Goal: Information Seeking & Learning: Understand process/instructions

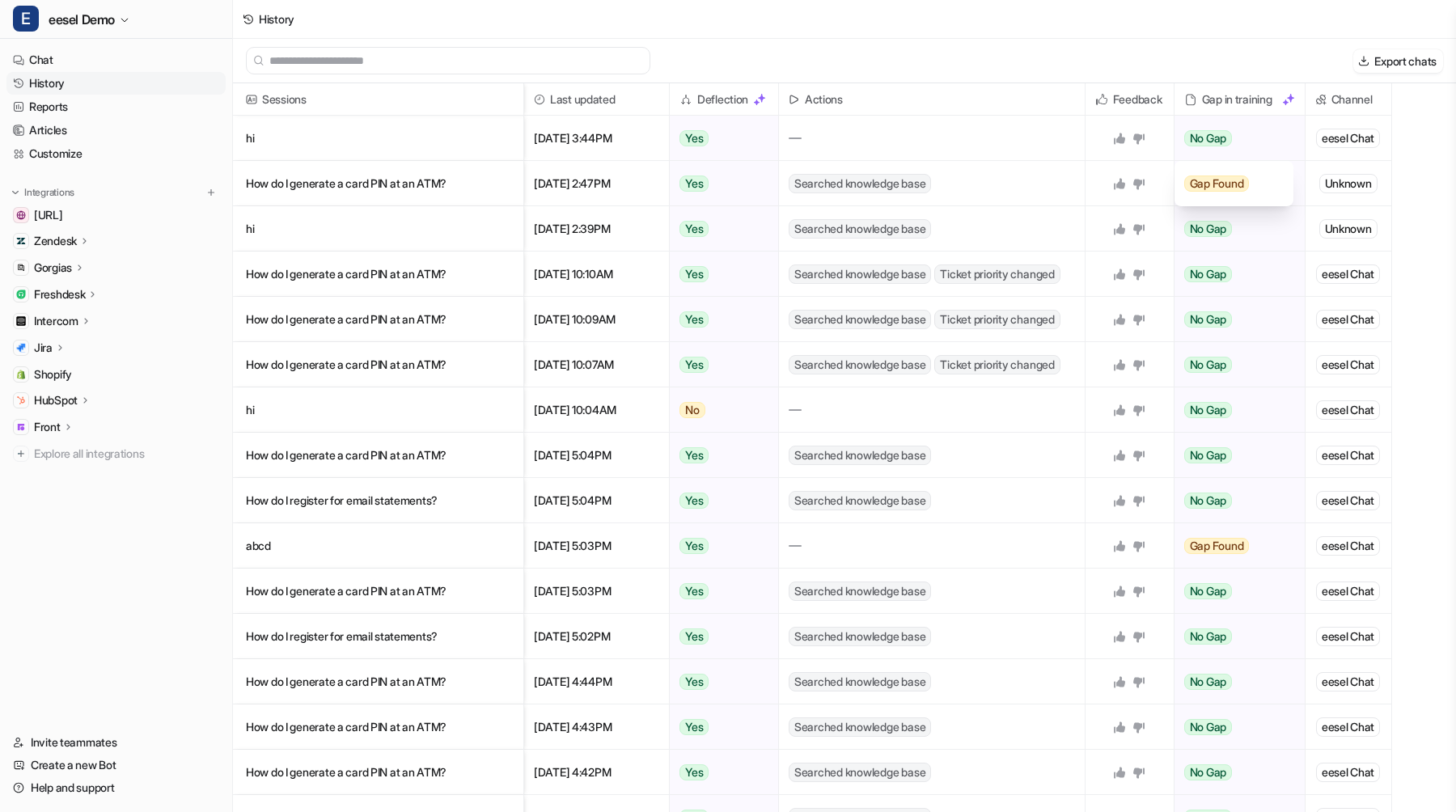
click at [837, 39] on div "Export chats" at bounding box center [844, 61] width 1223 height 44
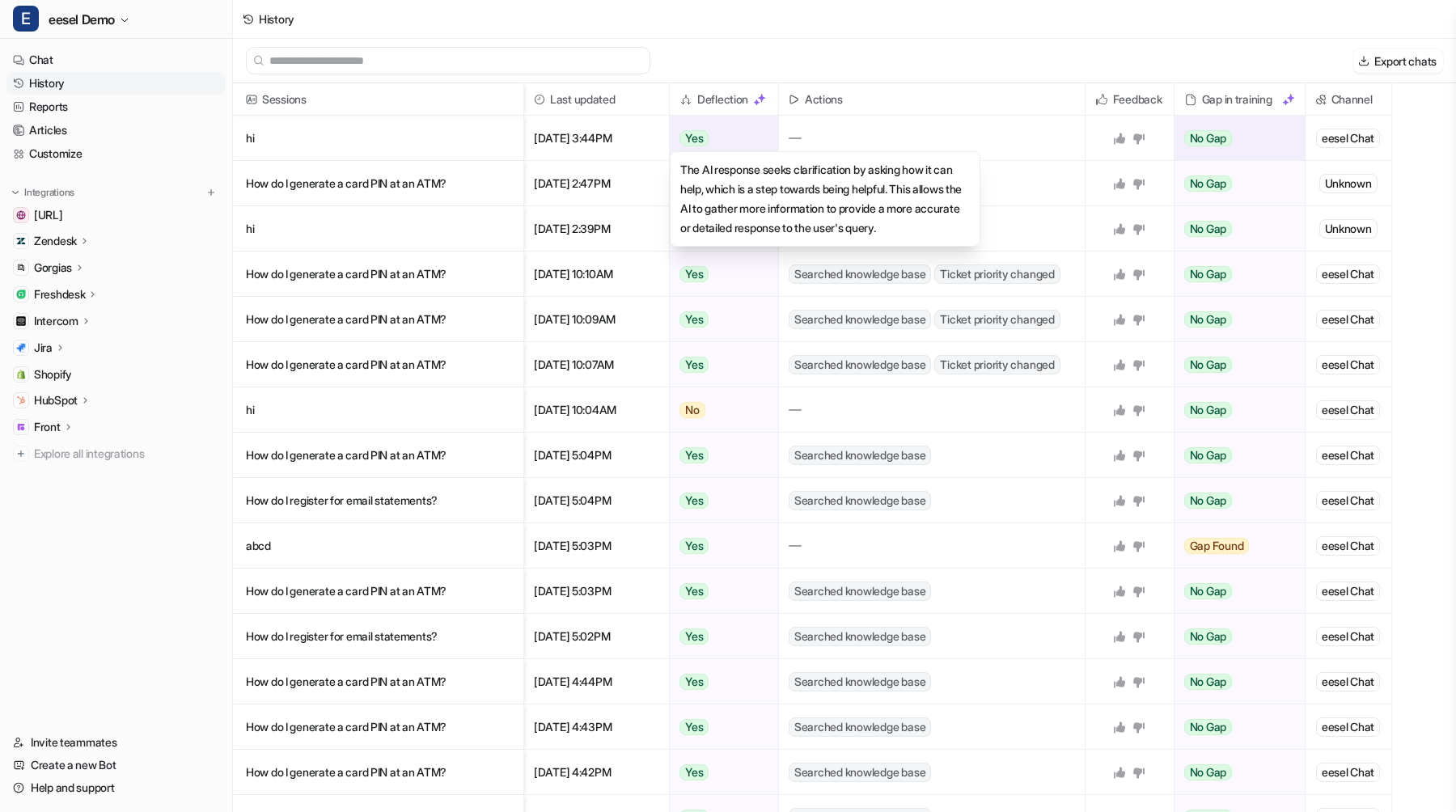
click at [712, 138] on div "Yes" at bounding box center [719, 138] width 100 height 45
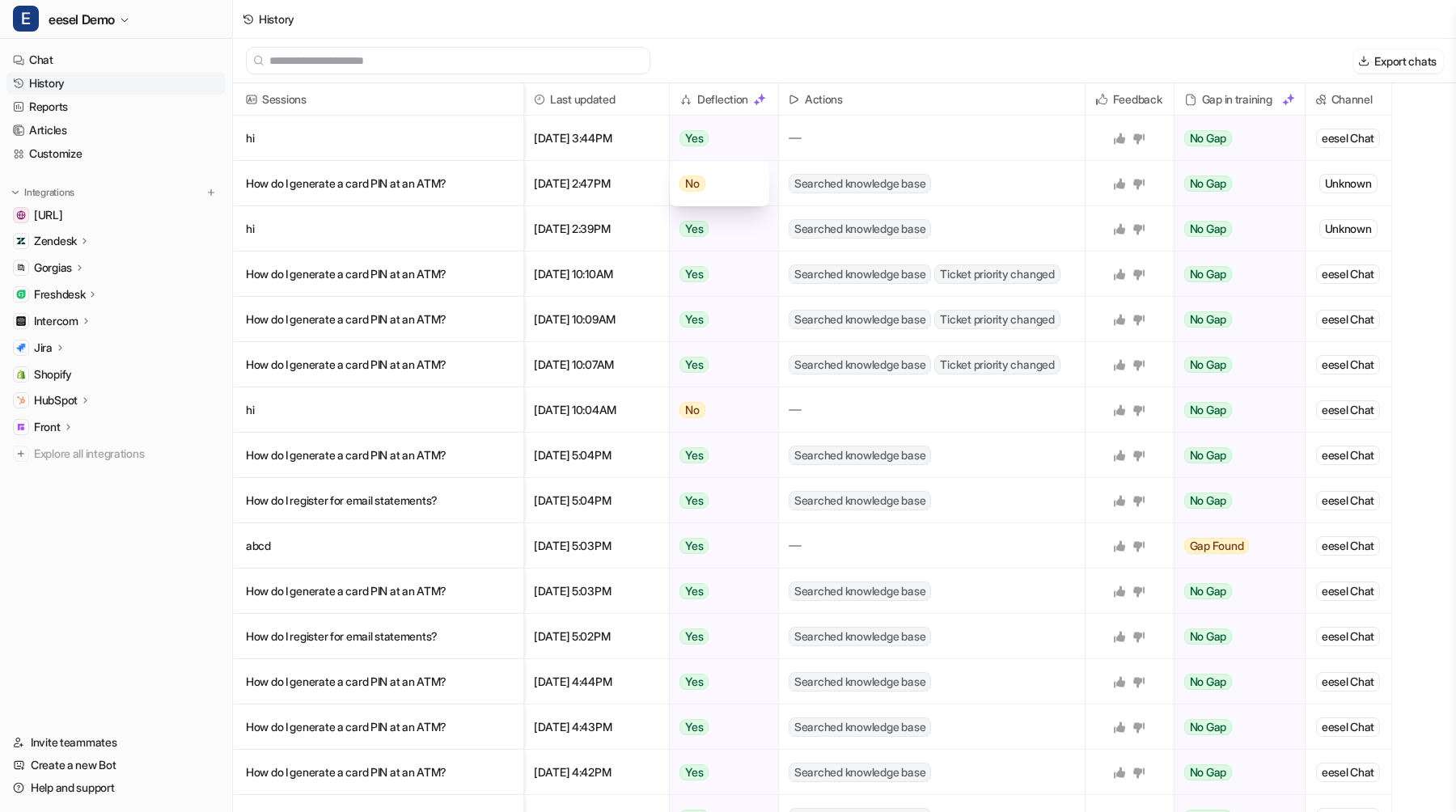
click at [739, 51] on div "Export chats" at bounding box center [844, 61] width 1223 height 44
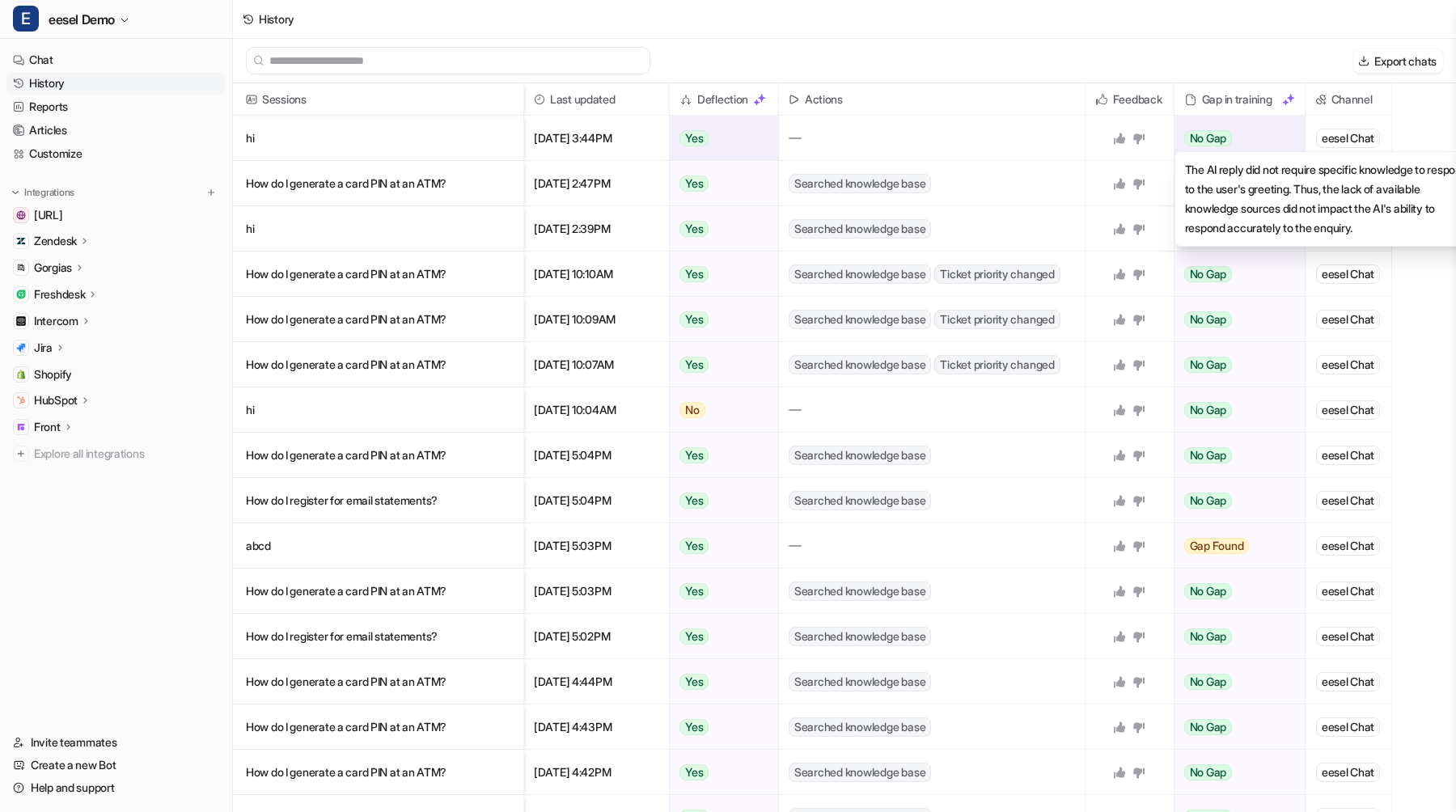
click at [1224, 139] on span "No Gap" at bounding box center [1208, 138] width 49 height 16
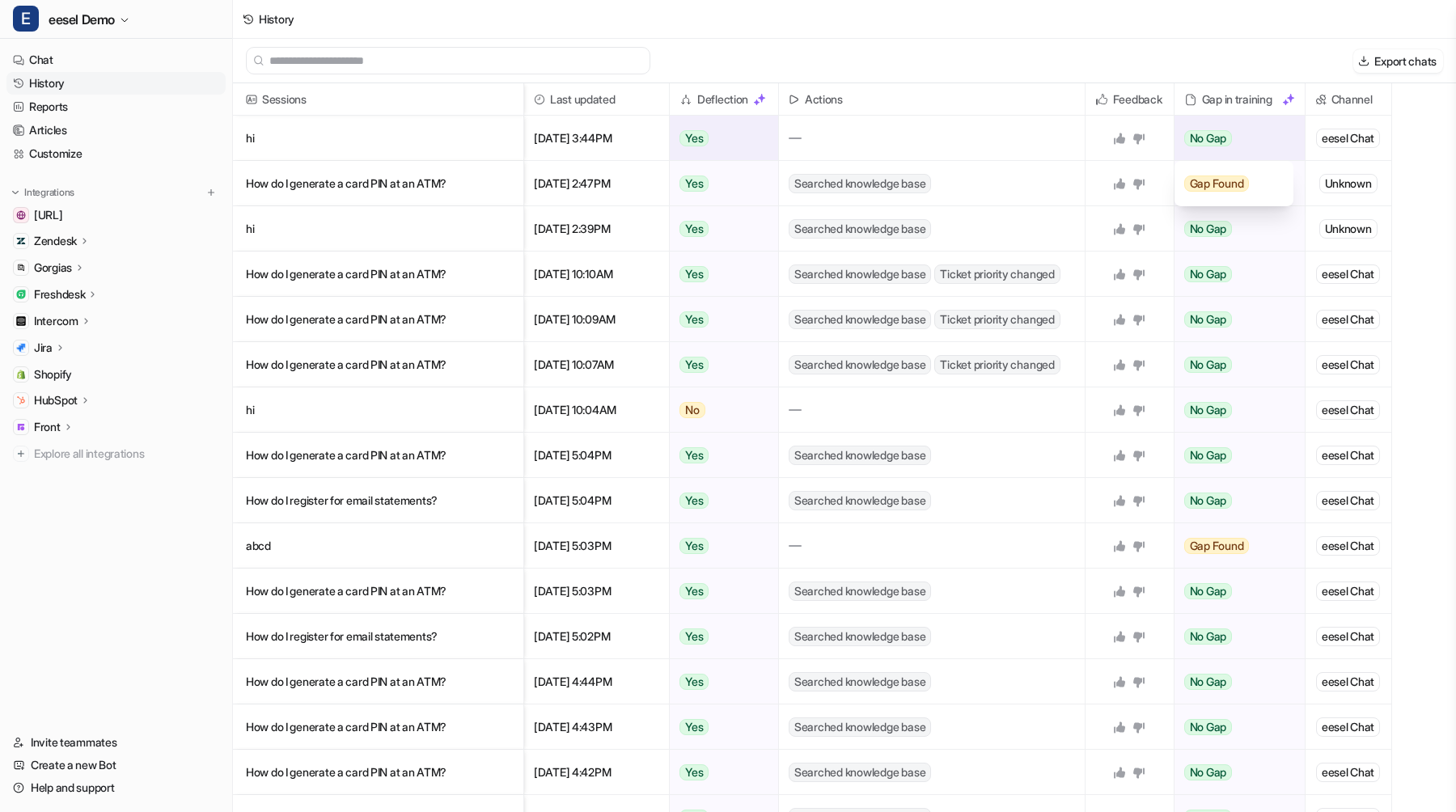
click at [1224, 186] on span "Gap Found" at bounding box center [1217, 183] width 65 height 16
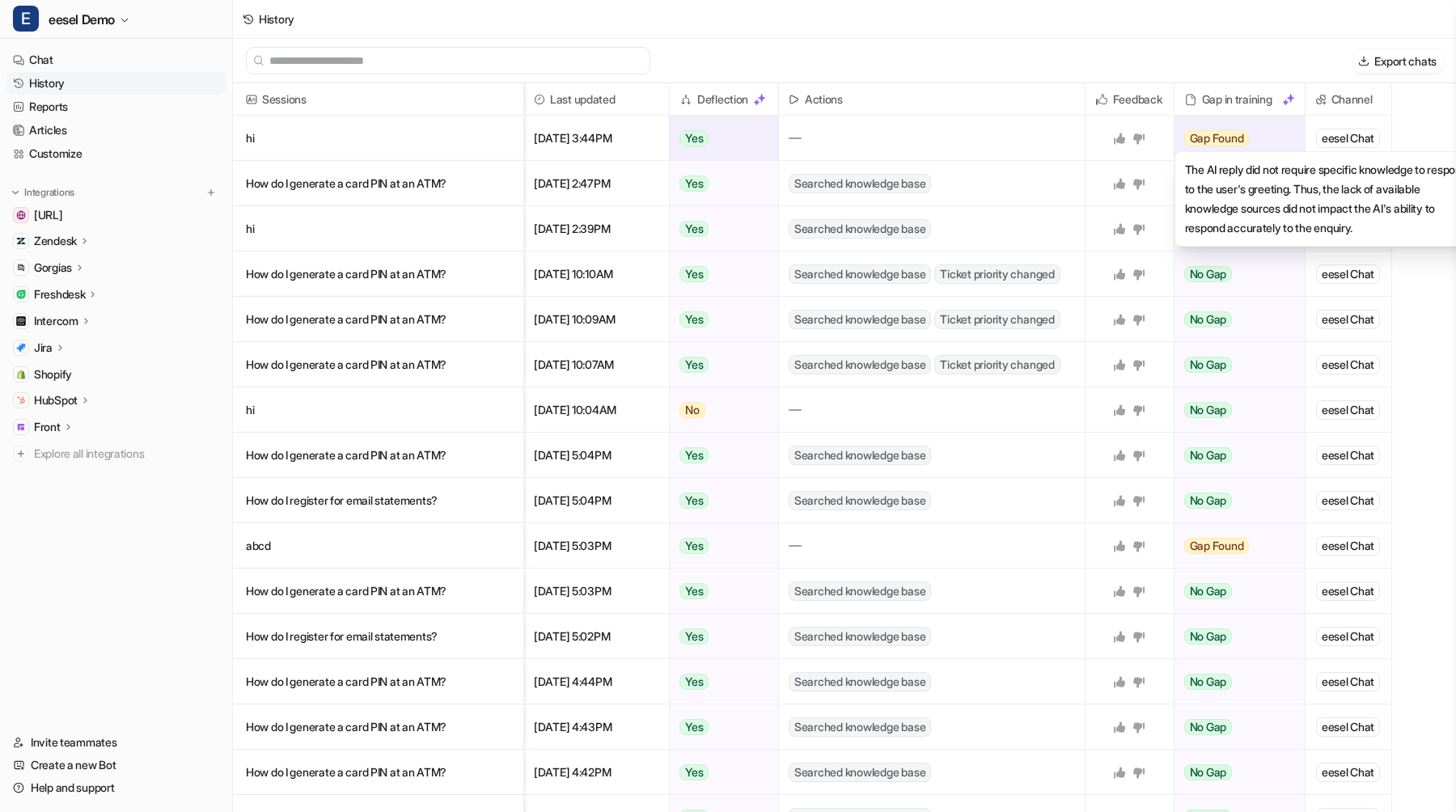
click at [1208, 143] on span "Gap Found" at bounding box center [1217, 138] width 65 height 16
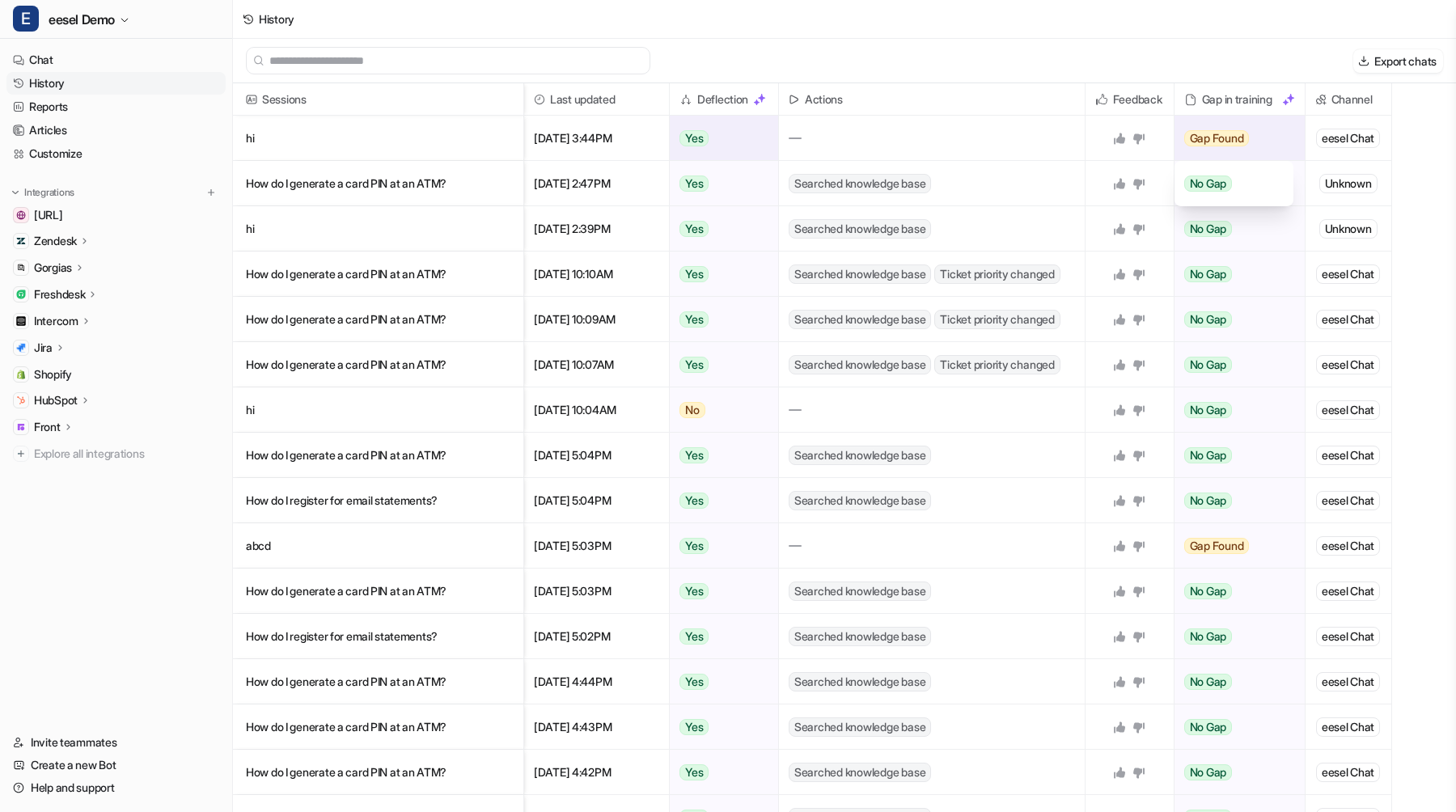
click at [1204, 188] on span "No Gap" at bounding box center [1208, 183] width 49 height 16
click at [407, 127] on p "hi" at bounding box center [378, 138] width 264 height 45
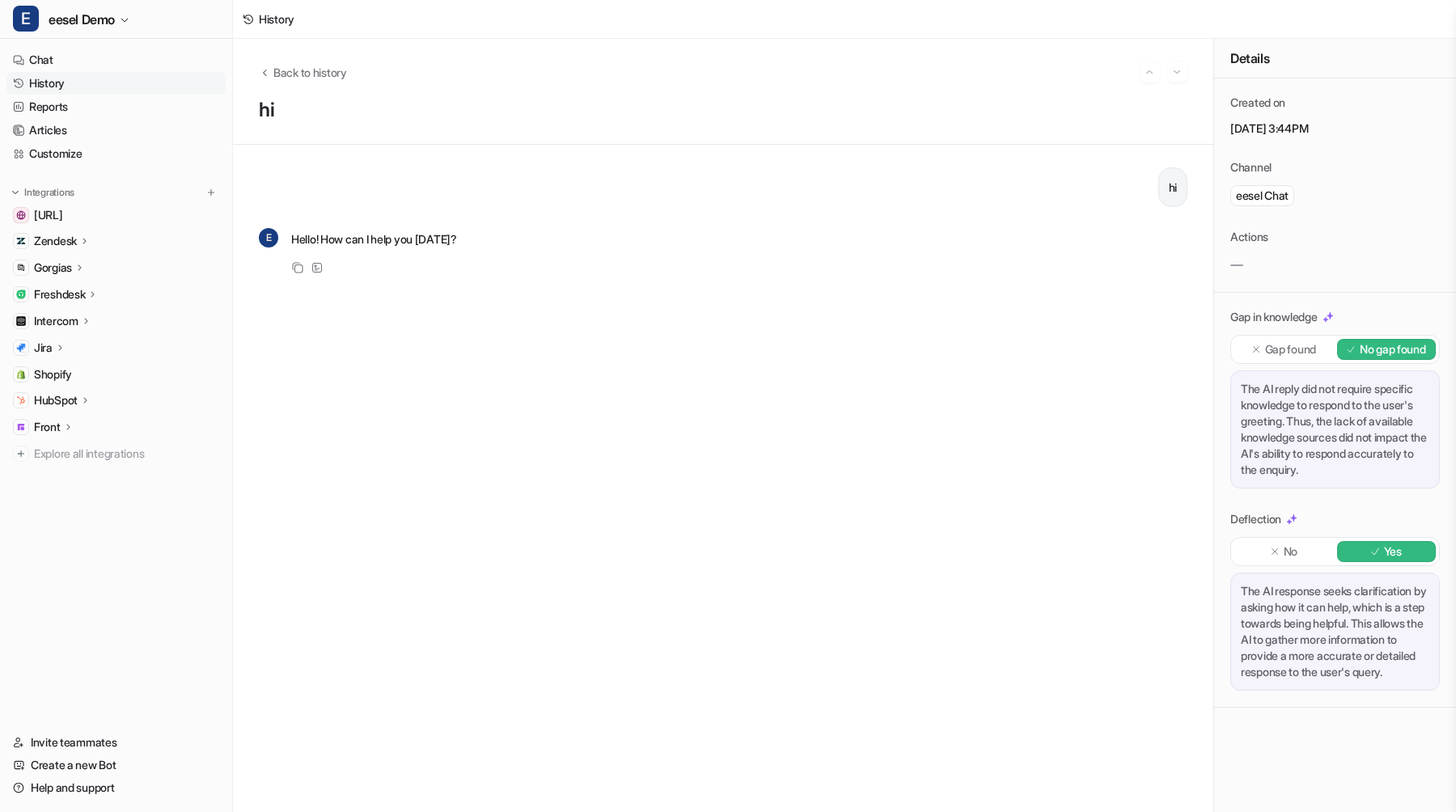
click at [1311, 353] on p "Gap found" at bounding box center [1290, 349] width 51 height 16
click at [1352, 358] on div "No gap found" at bounding box center [1387, 350] width 100 height 21
click at [1305, 346] on p "Gap found" at bounding box center [1290, 349] width 51 height 16
click at [1348, 350] on icon at bounding box center [1351, 350] width 10 height 10
click at [1296, 350] on p "Gap found" at bounding box center [1290, 349] width 51 height 16
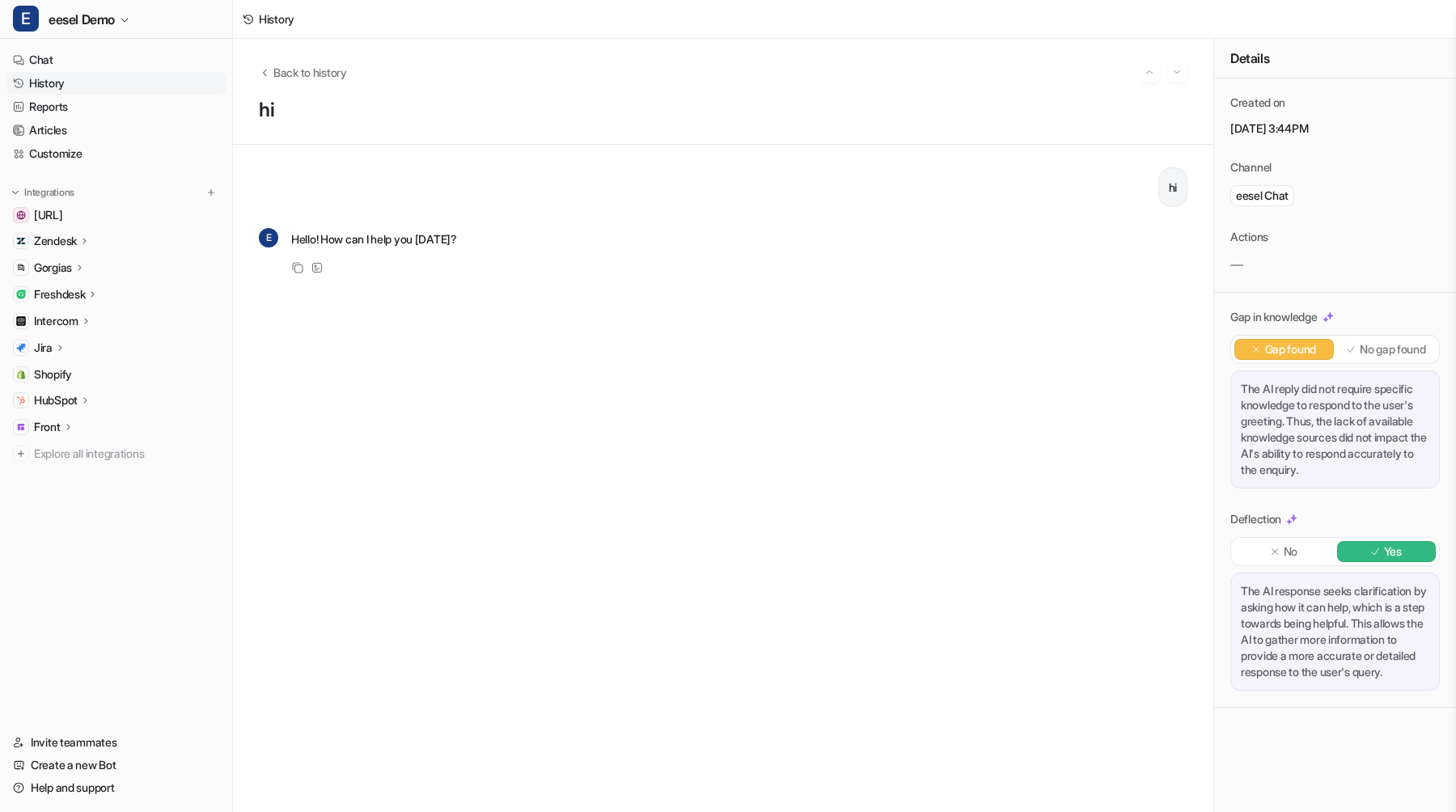
click at [1359, 350] on p "No gap found" at bounding box center [1392, 349] width 66 height 16
click at [1305, 350] on p "Gap found" at bounding box center [1290, 349] width 51 height 16
click at [1284, 545] on p "No" at bounding box center [1290, 551] width 13 height 16
click at [1358, 558] on div "Yes" at bounding box center [1387, 552] width 100 height 21
click at [317, 67] on span "Back to history" at bounding box center [309, 73] width 74 height 17
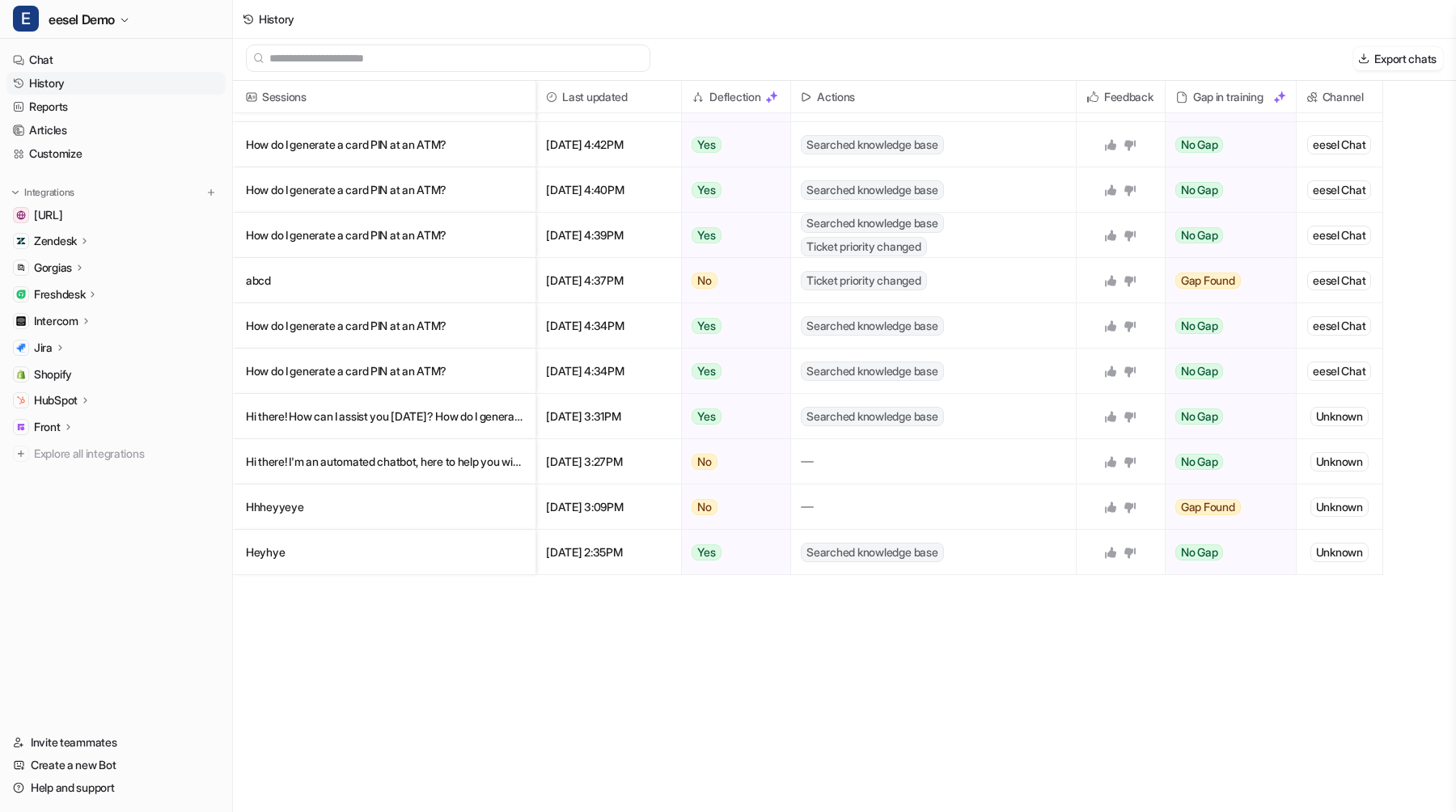
scroll to position [932, 0]
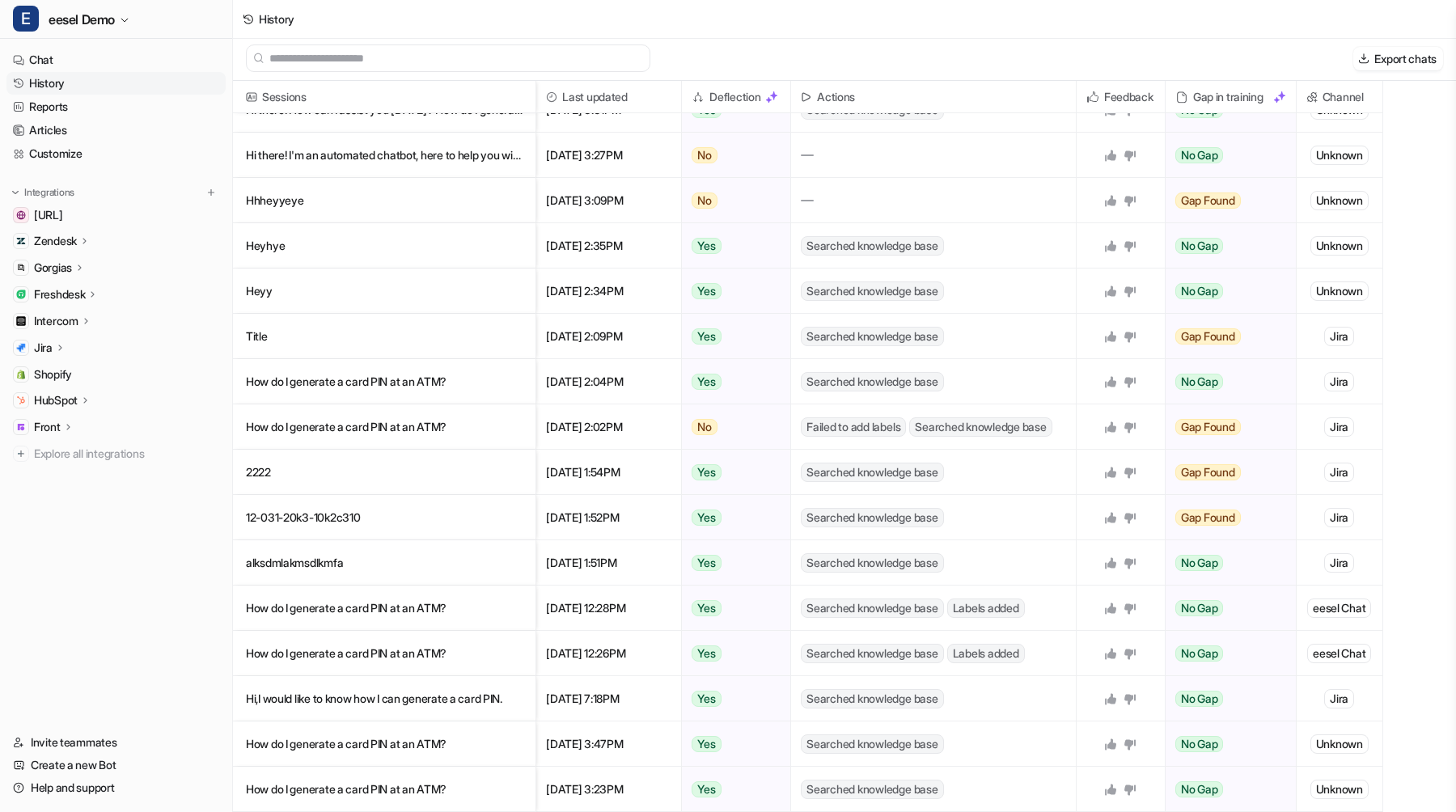
click at [448, 57] on input "text" at bounding box center [455, 57] width 372 height 26
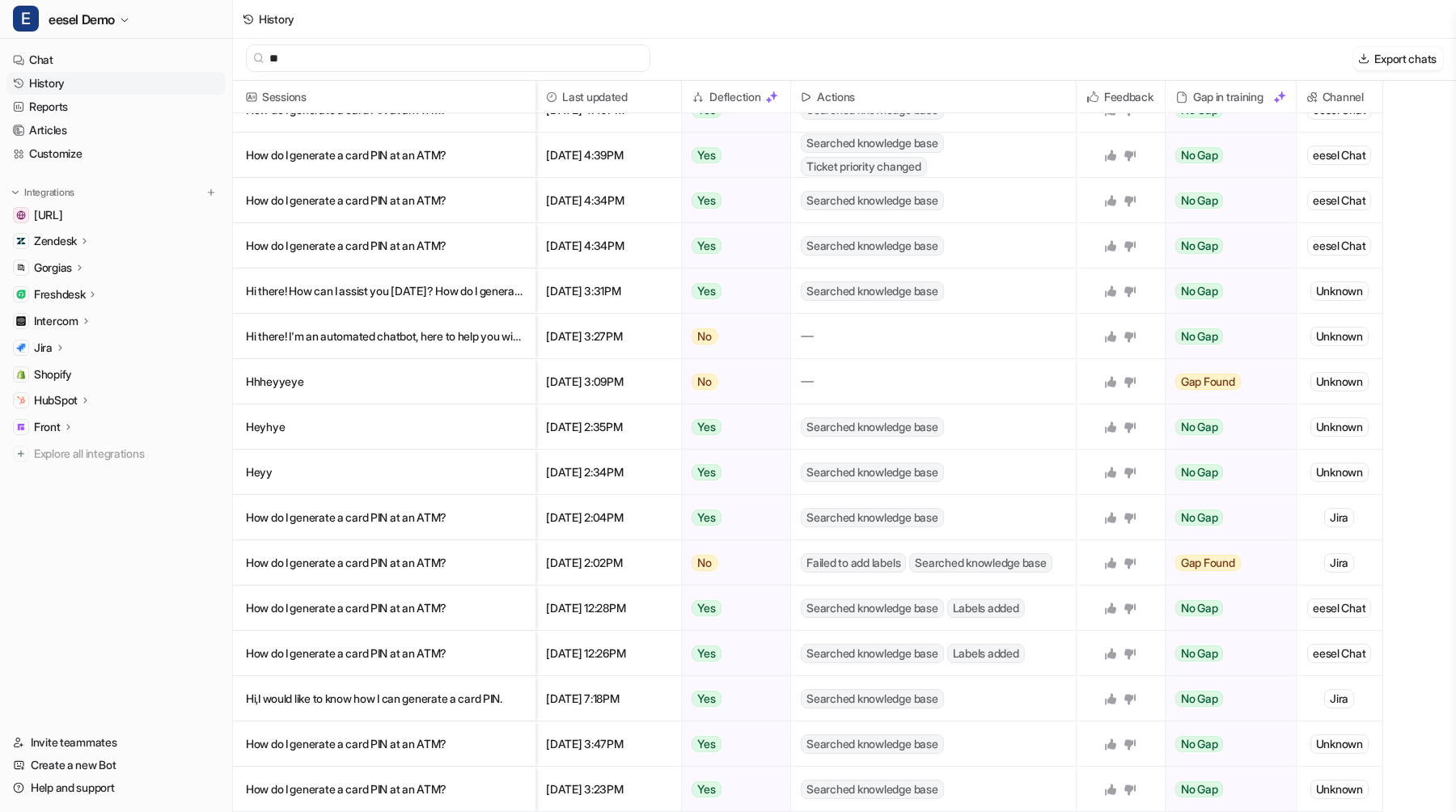
scroll to position [0, 0]
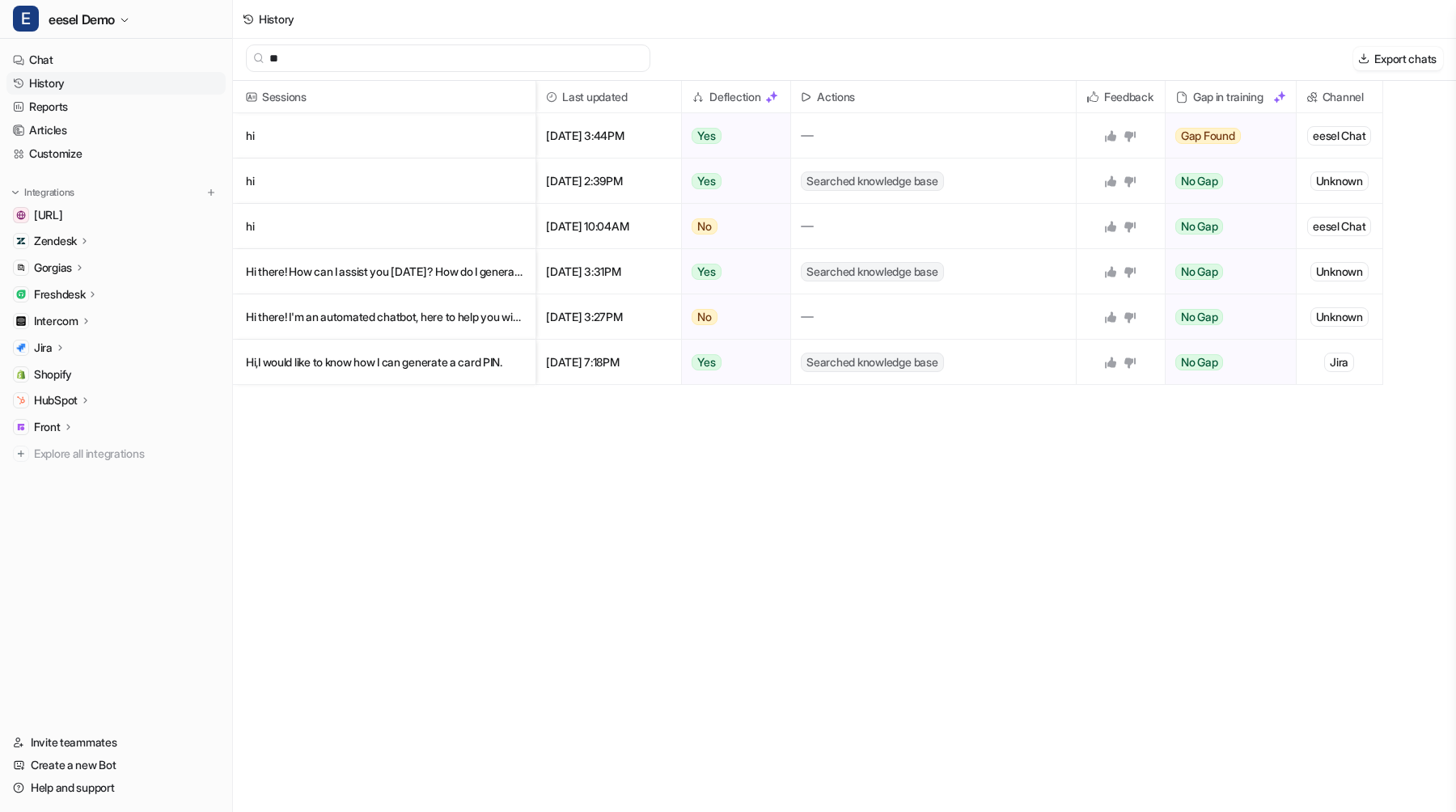
type input "*"
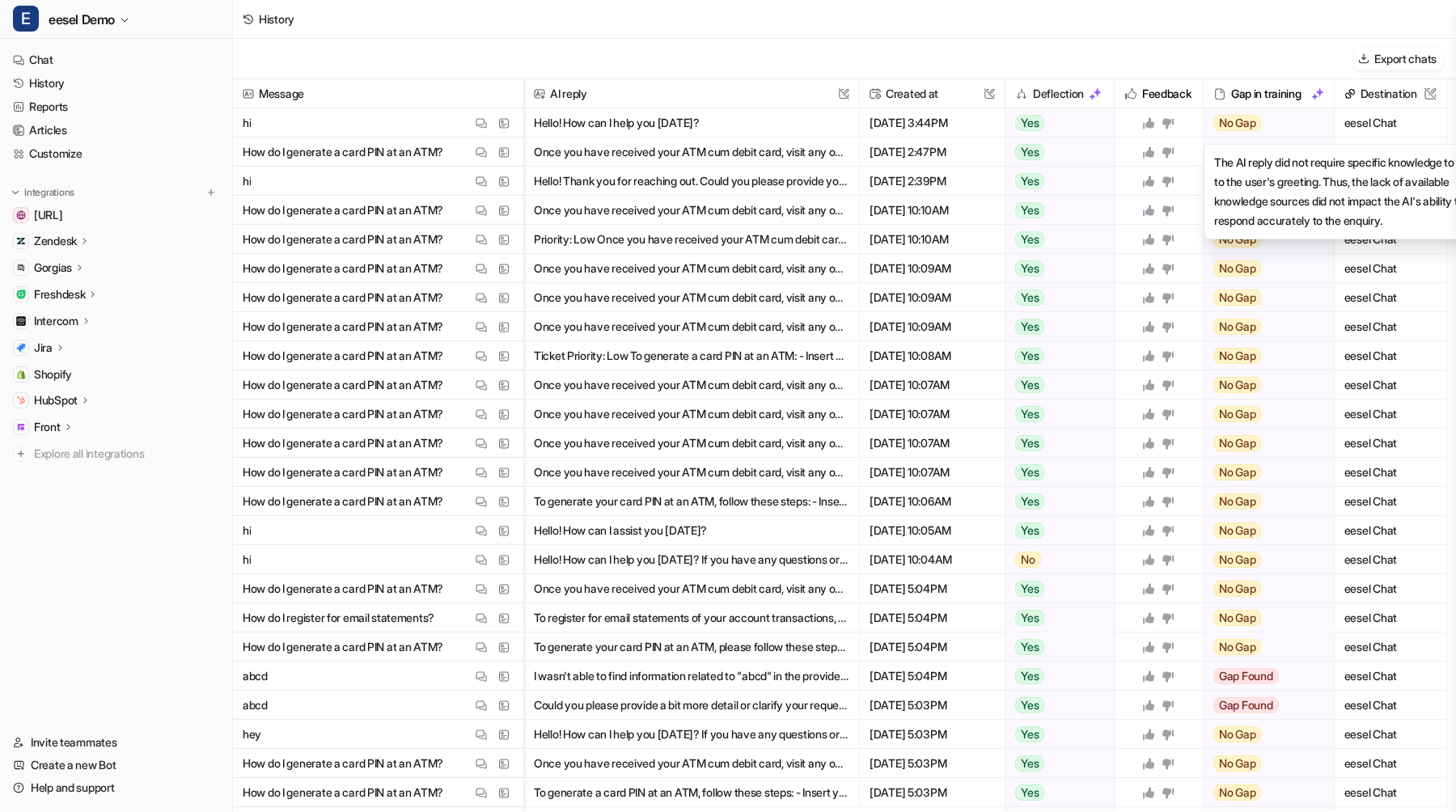
click at [1294, 109] on div "No Gap" at bounding box center [1263, 123] width 120 height 29
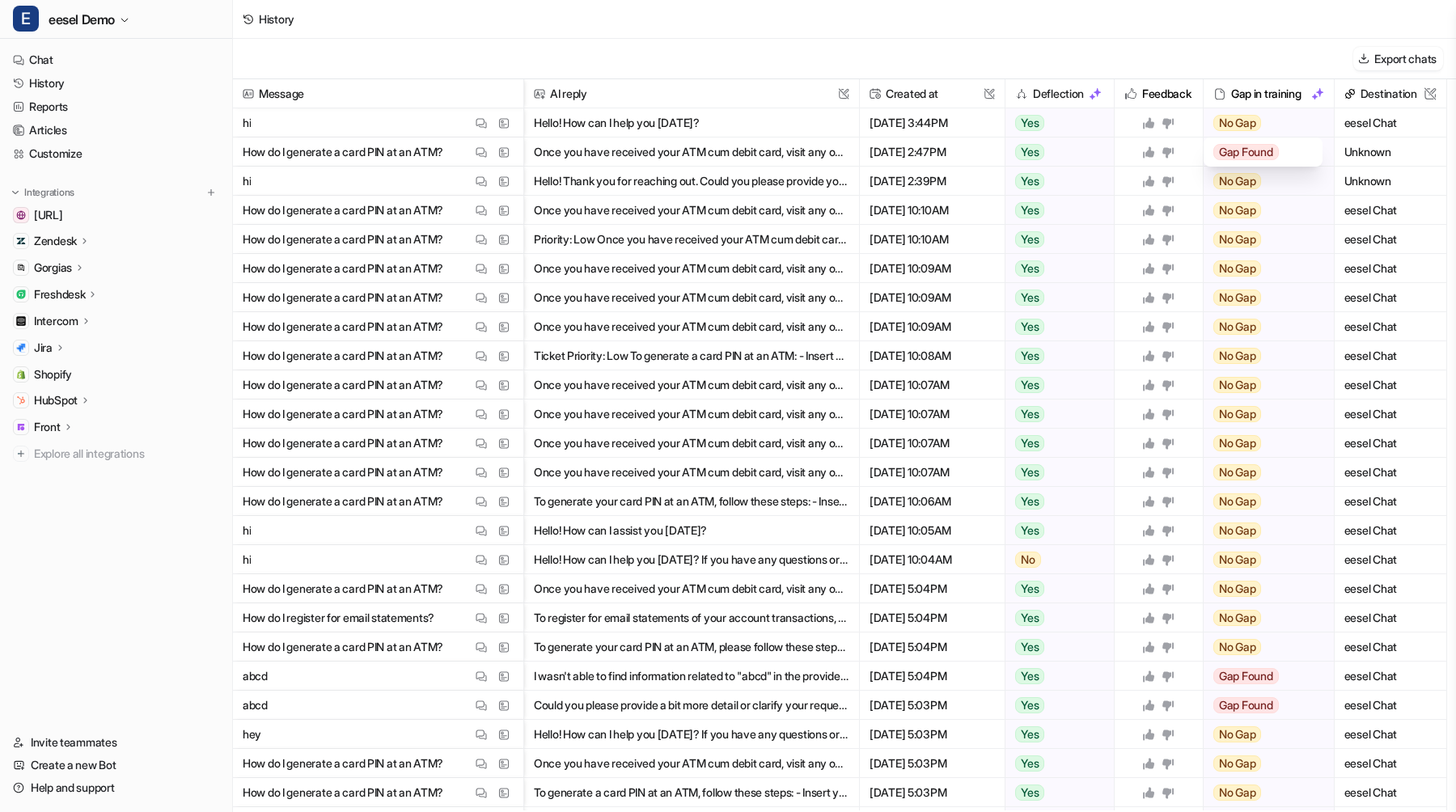
click at [1293, 115] on div "No Gap" at bounding box center [1263, 123] width 120 height 29
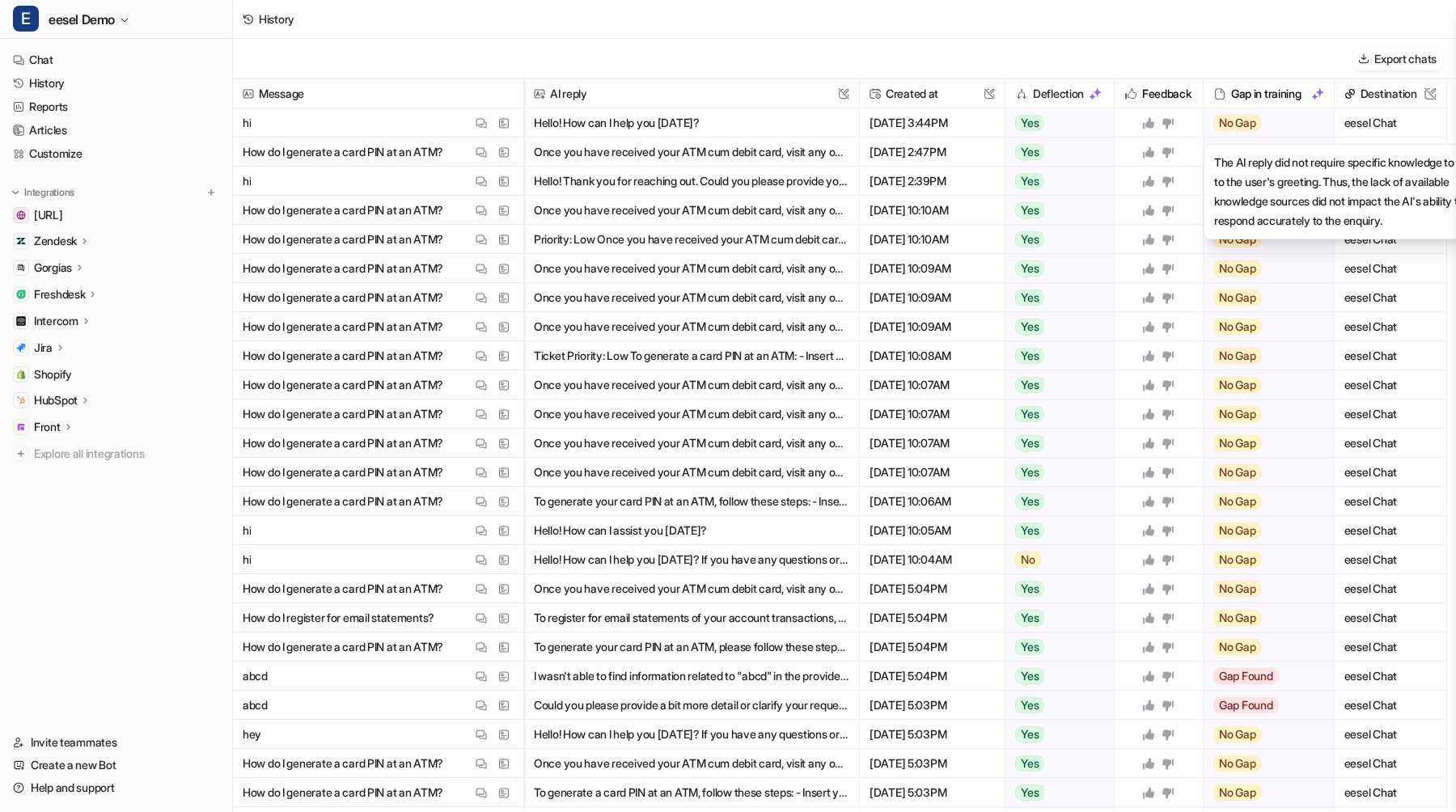
click at [1280, 125] on div "No Gap" at bounding box center [1263, 123] width 120 height 29
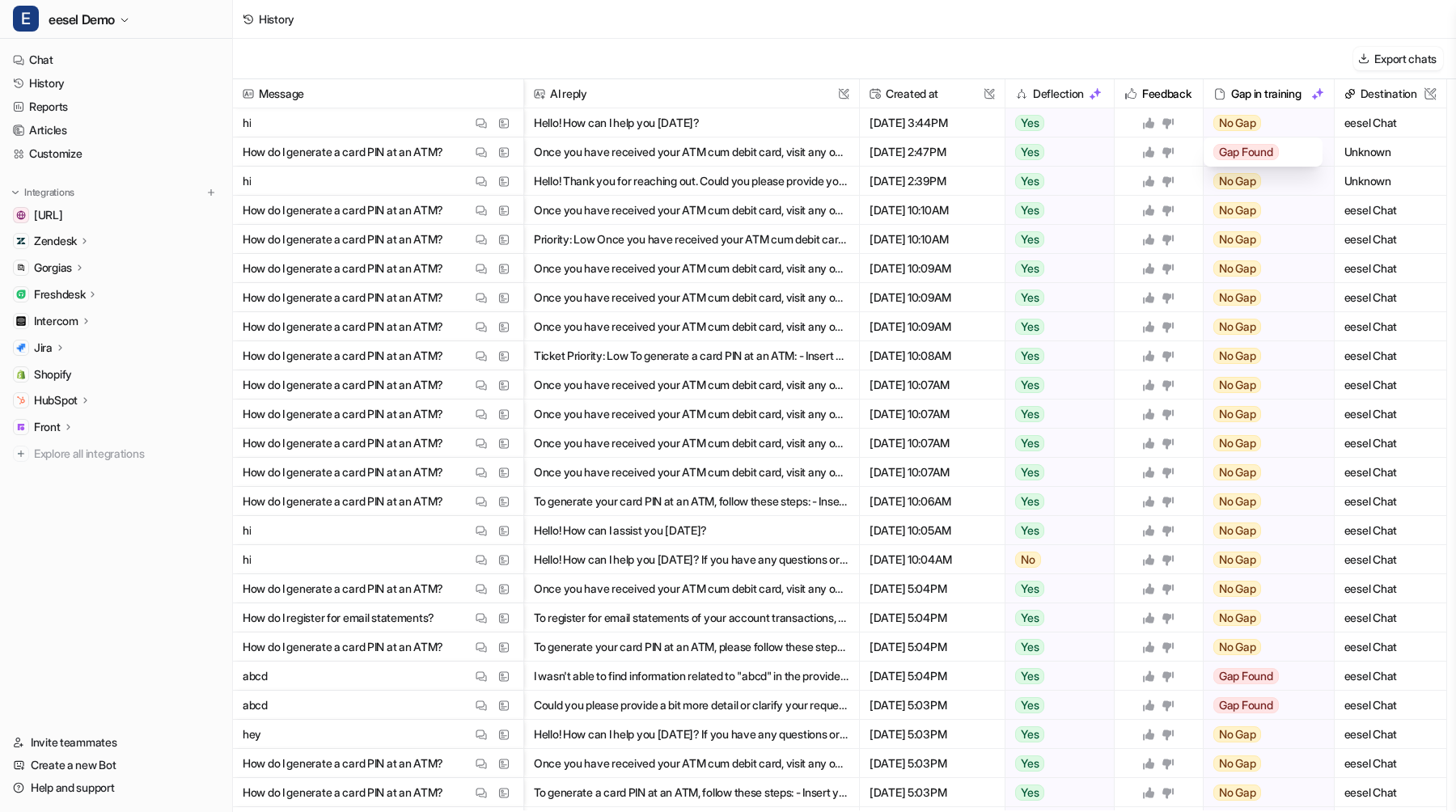
click at [1276, 153] on span "Gap Found" at bounding box center [1245, 151] width 65 height 16
click at [1292, 147] on div "Gap Found" at bounding box center [1263, 152] width 101 height 29
click at [1254, 157] on span "Gap Found" at bounding box center [1245, 151] width 65 height 16
click at [1289, 36] on div "History" at bounding box center [844, 19] width 1223 height 39
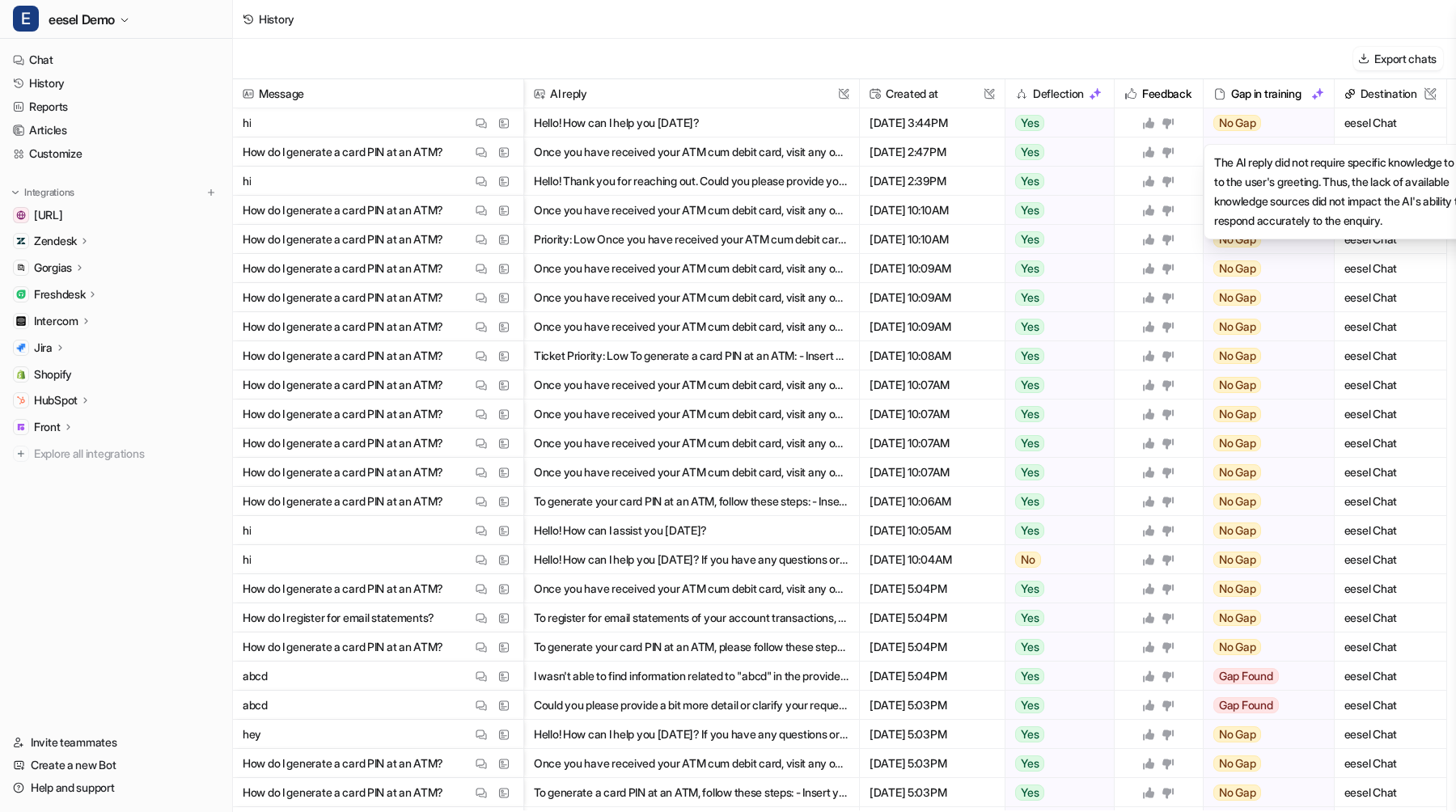
click at [1273, 122] on div "No Gap" at bounding box center [1263, 123] width 120 height 29
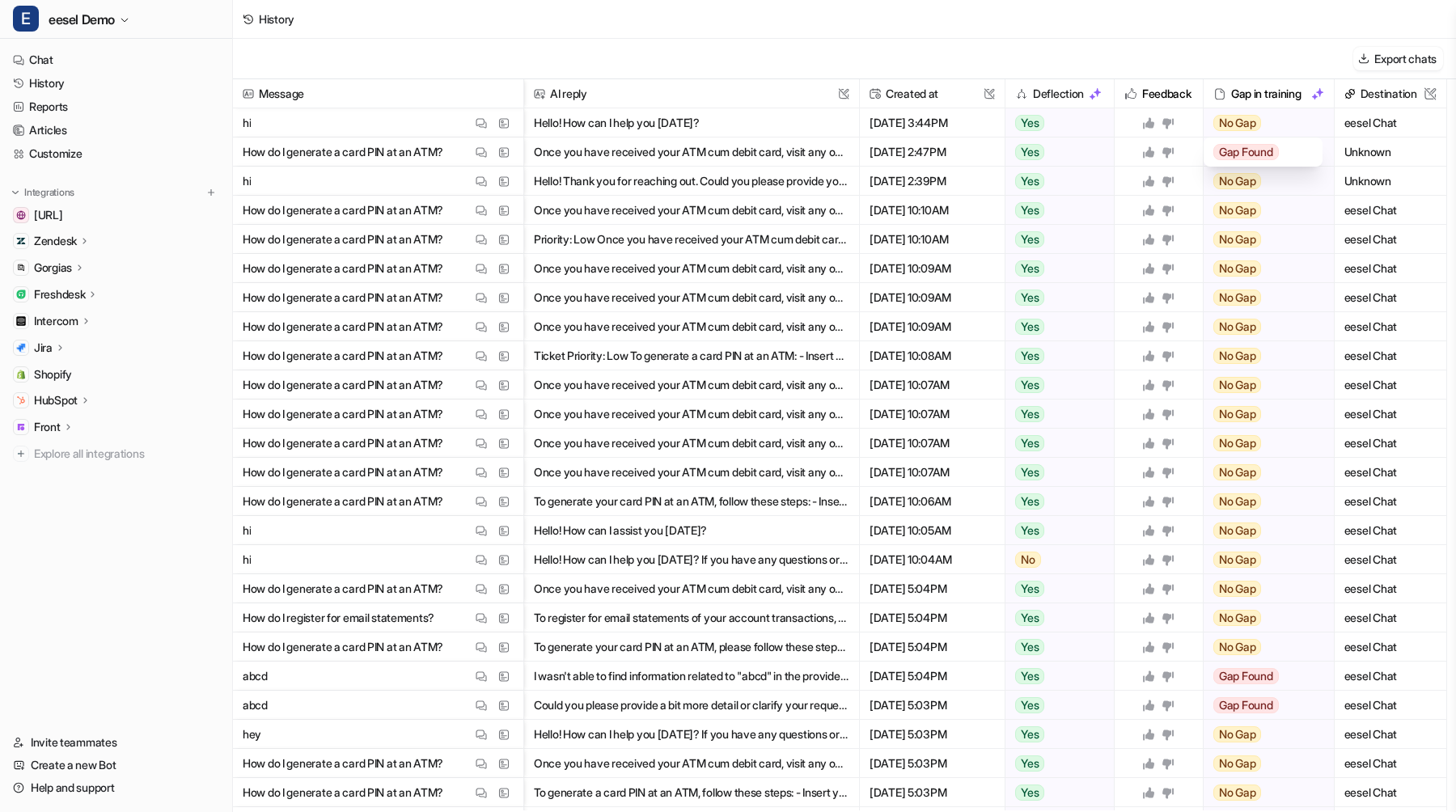
click at [1254, 152] on span "Gap Found" at bounding box center [1245, 151] width 65 height 16
click at [1244, 51] on div "Export chats" at bounding box center [844, 59] width 1223 height 40
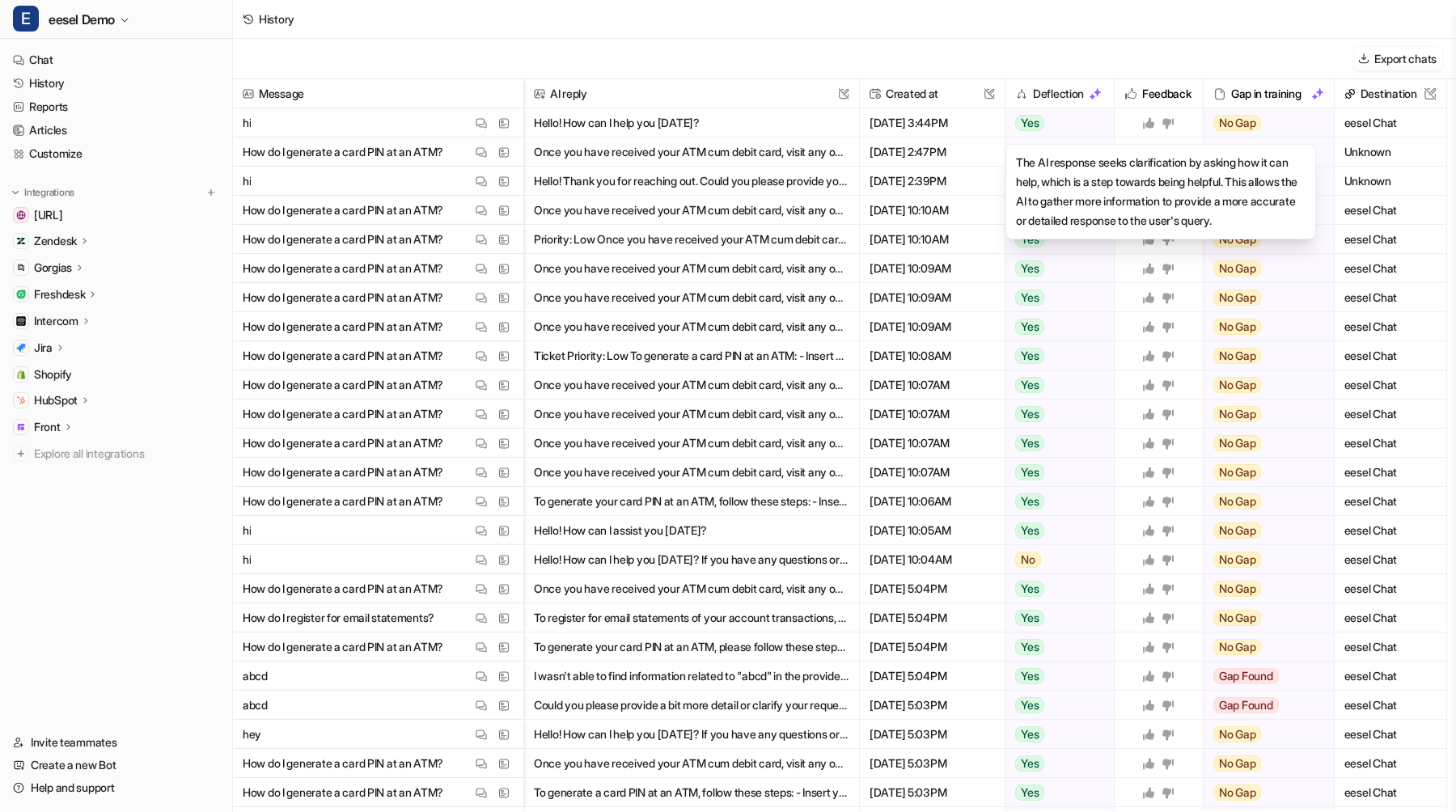
click at [1060, 121] on div "Yes" at bounding box center [1055, 123] width 100 height 29
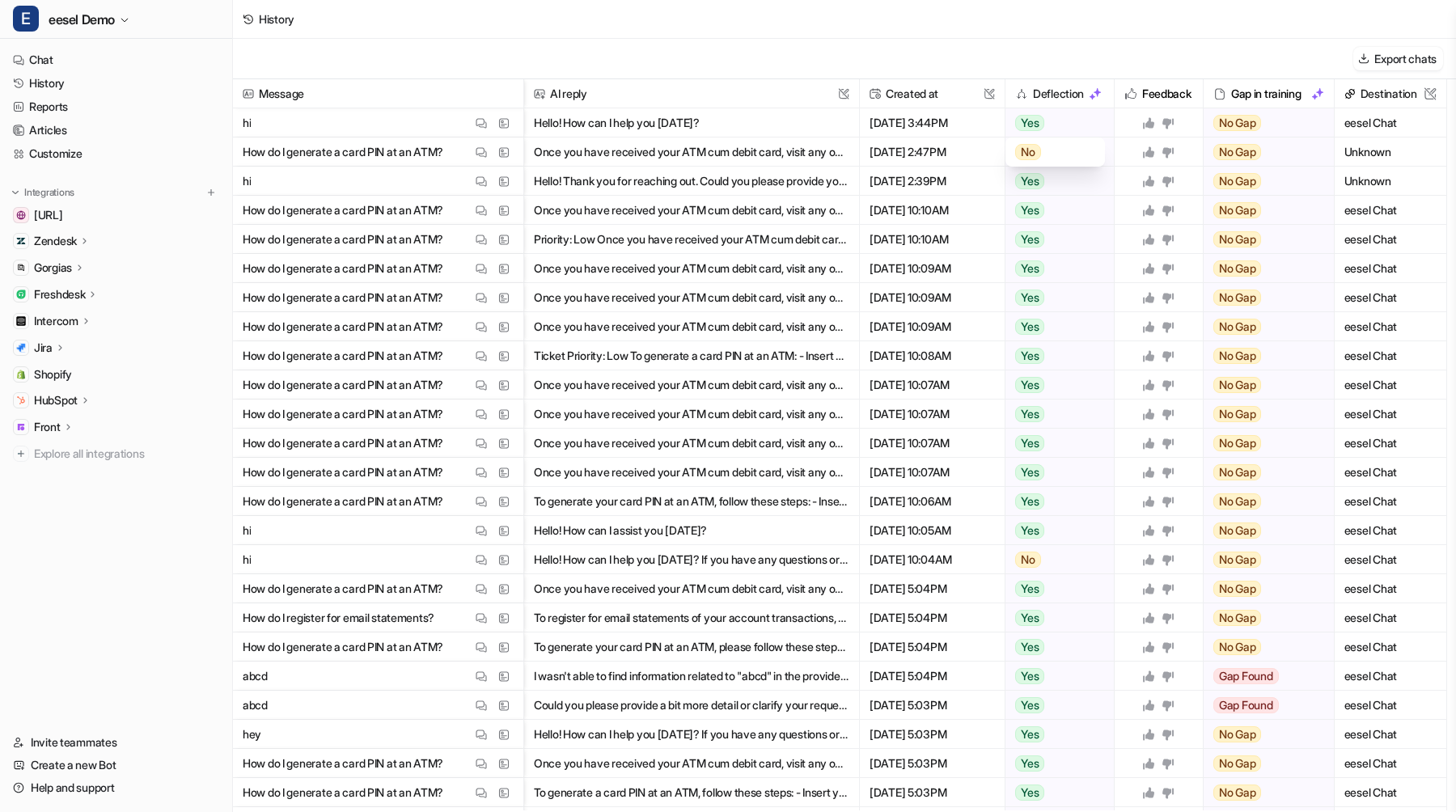
click at [1052, 158] on div "No" at bounding box center [1056, 152] width 80 height 29
click at [1068, 123] on div "Yes" at bounding box center [1055, 123] width 100 height 29
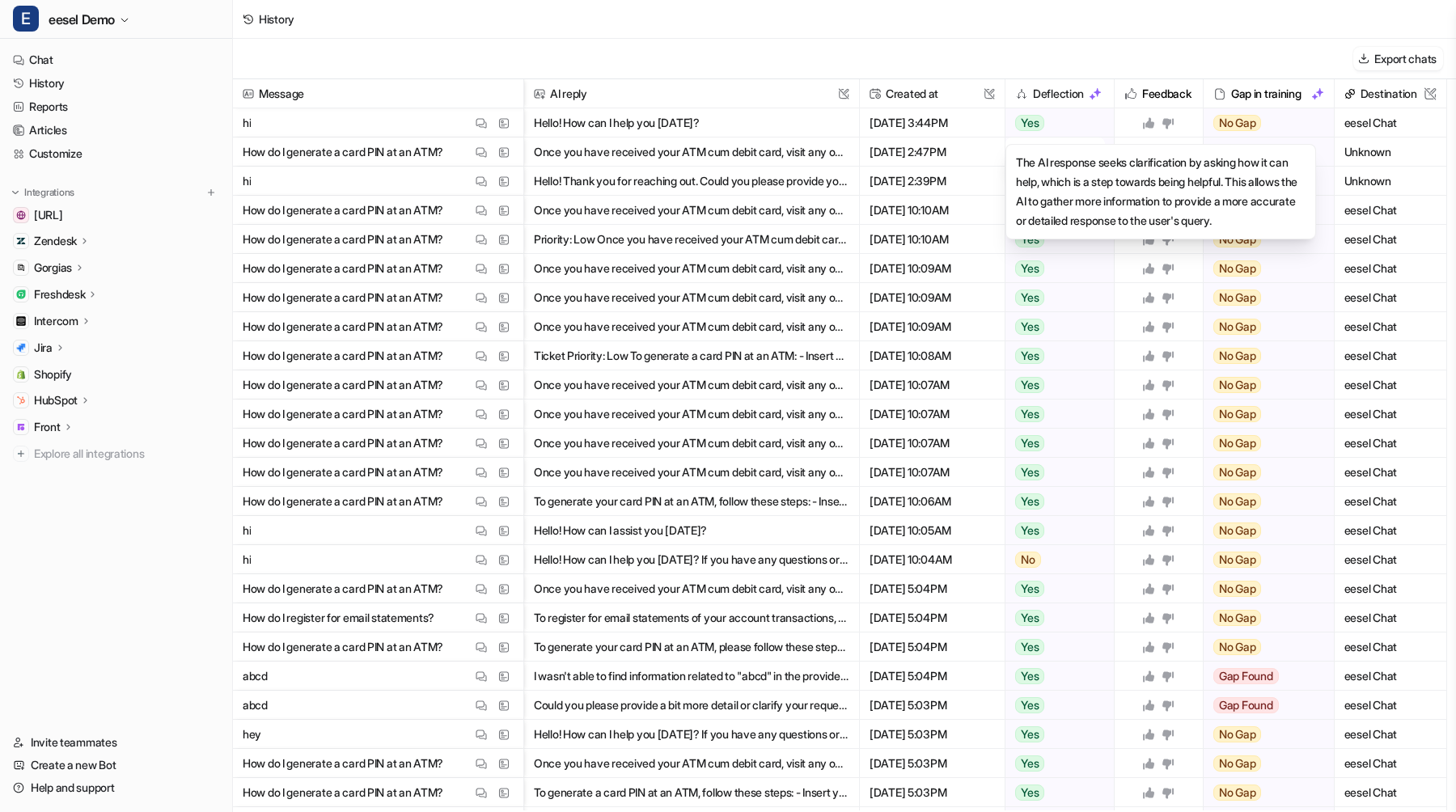
click at [1045, 123] on div "Yes" at bounding box center [1055, 123] width 100 height 29
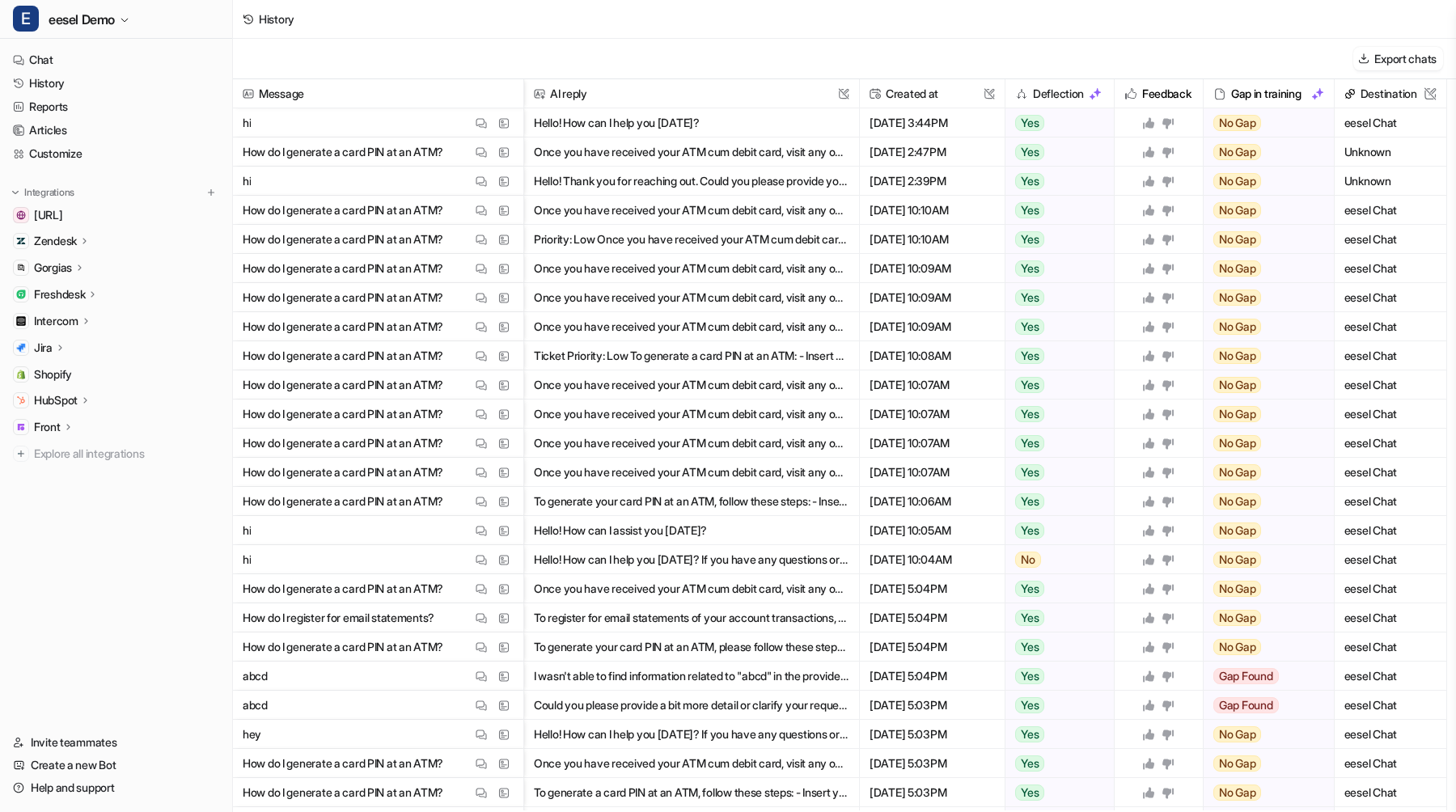
click at [1029, 126] on span "Yes" at bounding box center [1030, 123] width 29 height 16
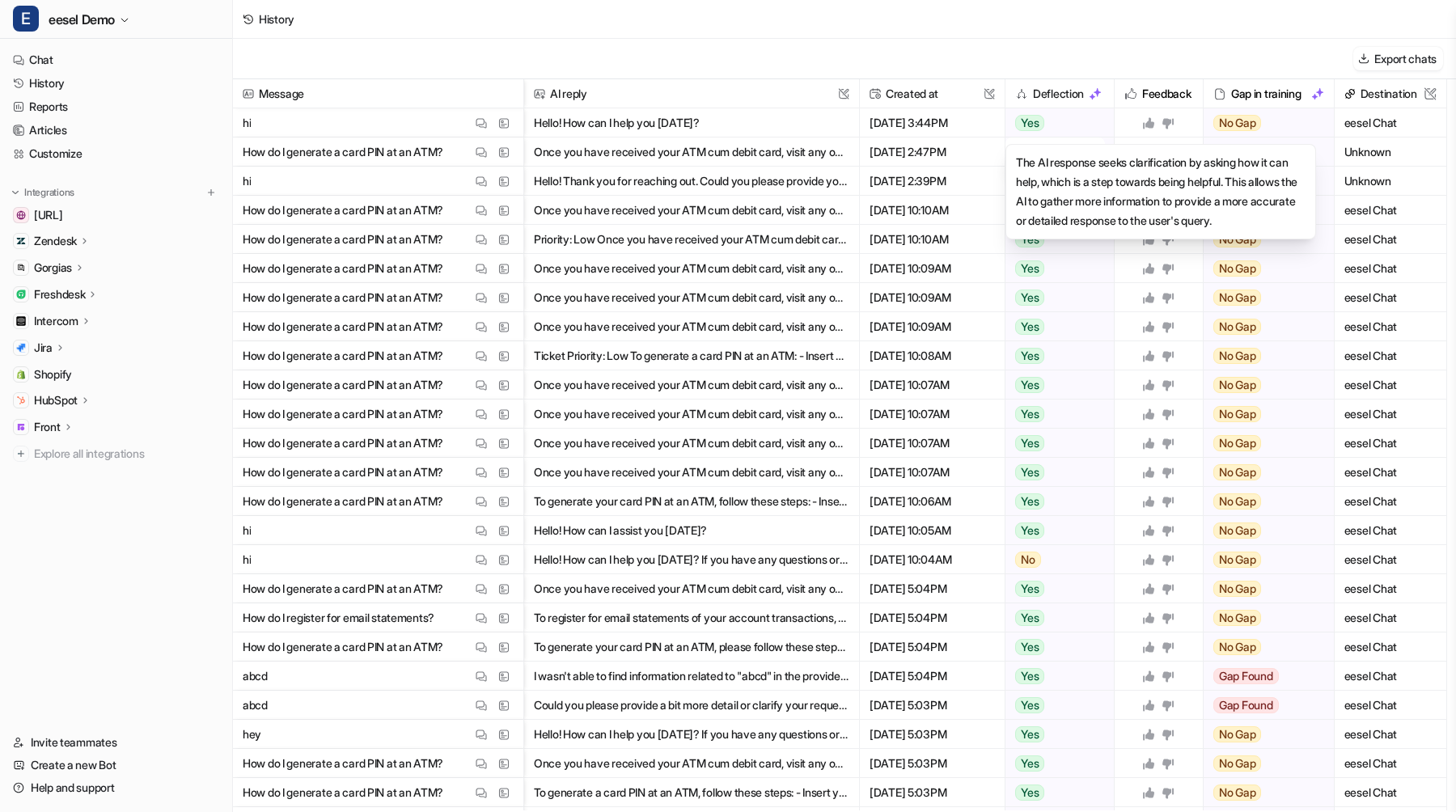
click at [1080, 127] on div "Yes" at bounding box center [1055, 123] width 100 height 29
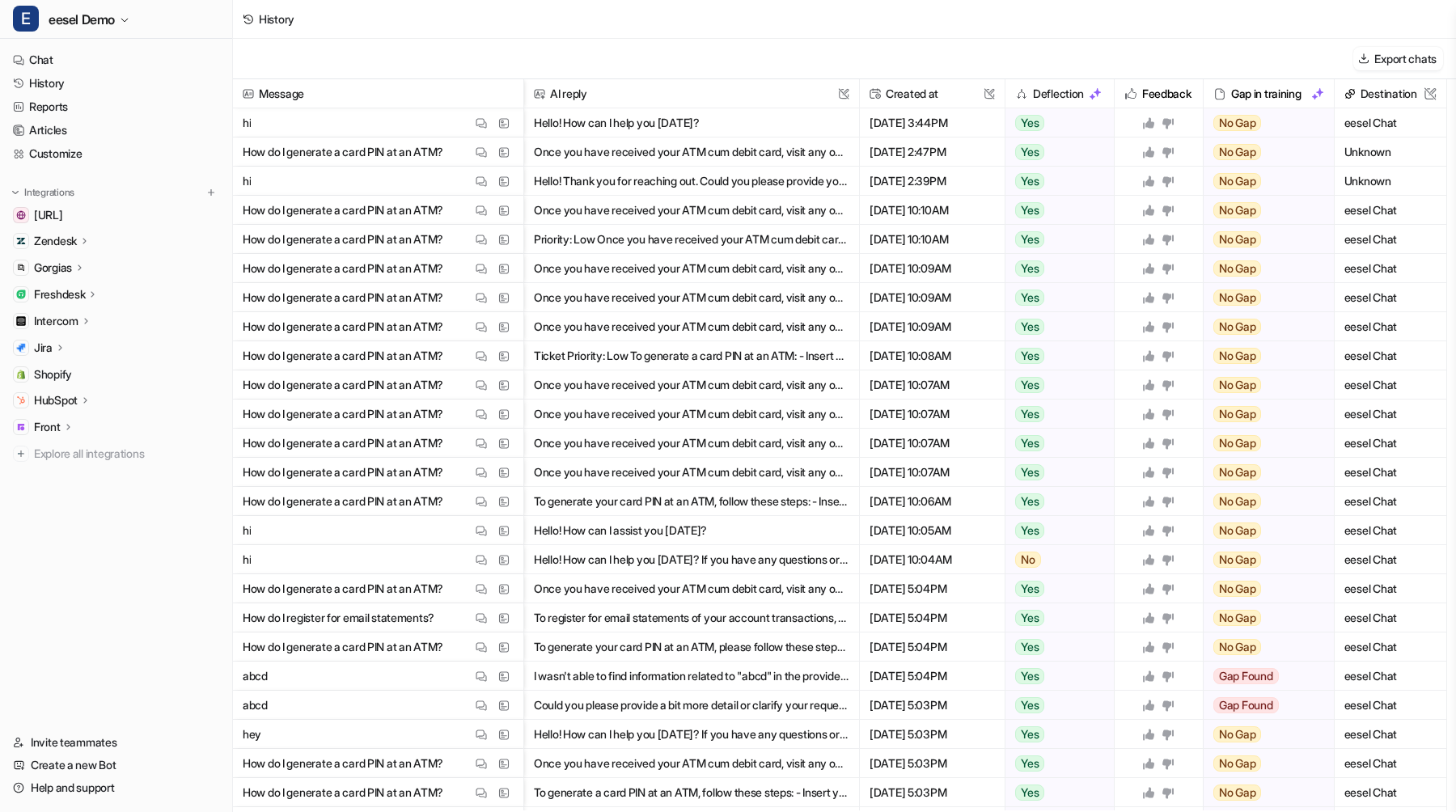
click at [1080, 127] on div "Yes" at bounding box center [1055, 123] width 100 height 29
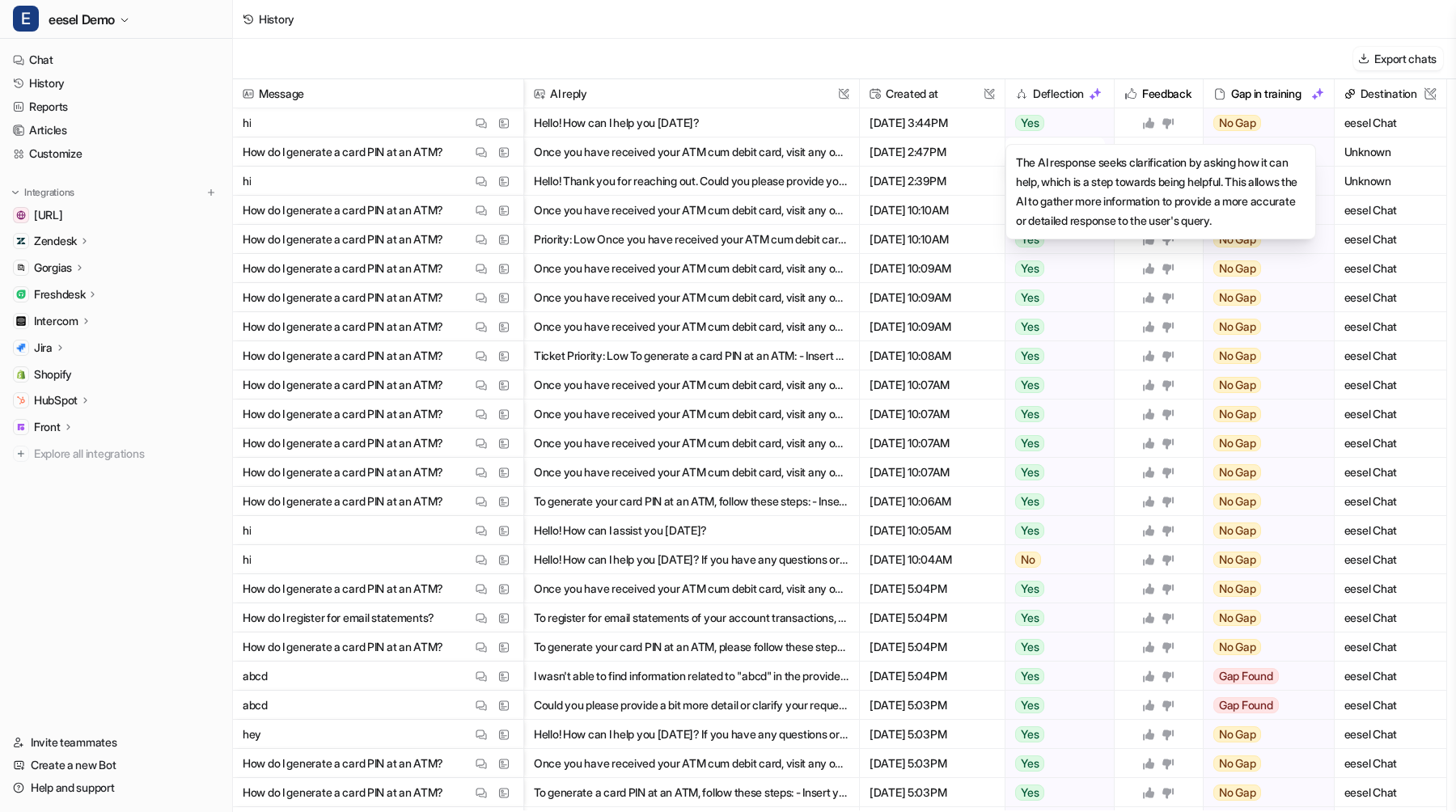
click at [1080, 127] on div "Yes" at bounding box center [1055, 123] width 100 height 29
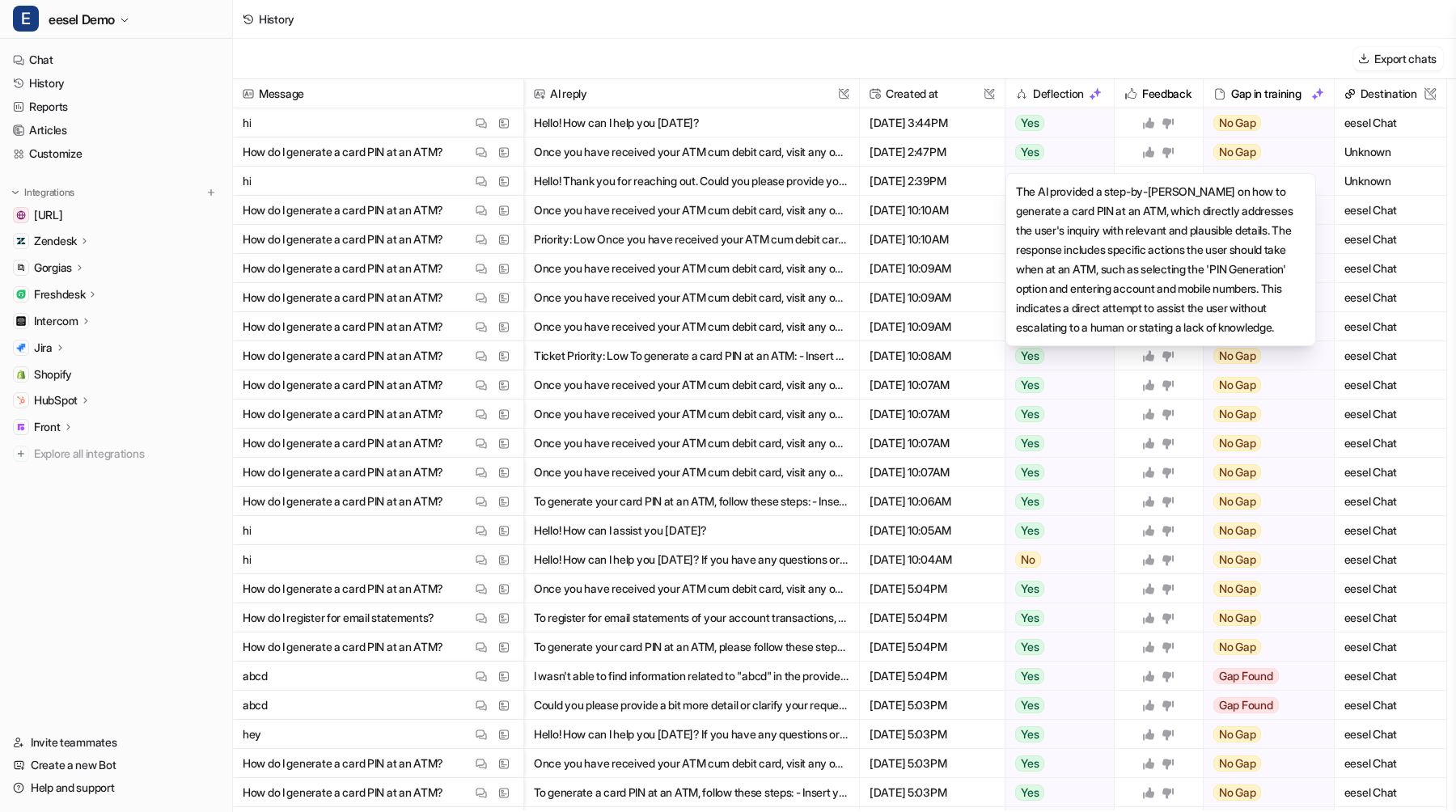
click at [1075, 151] on div "Yes" at bounding box center [1055, 152] width 100 height 29
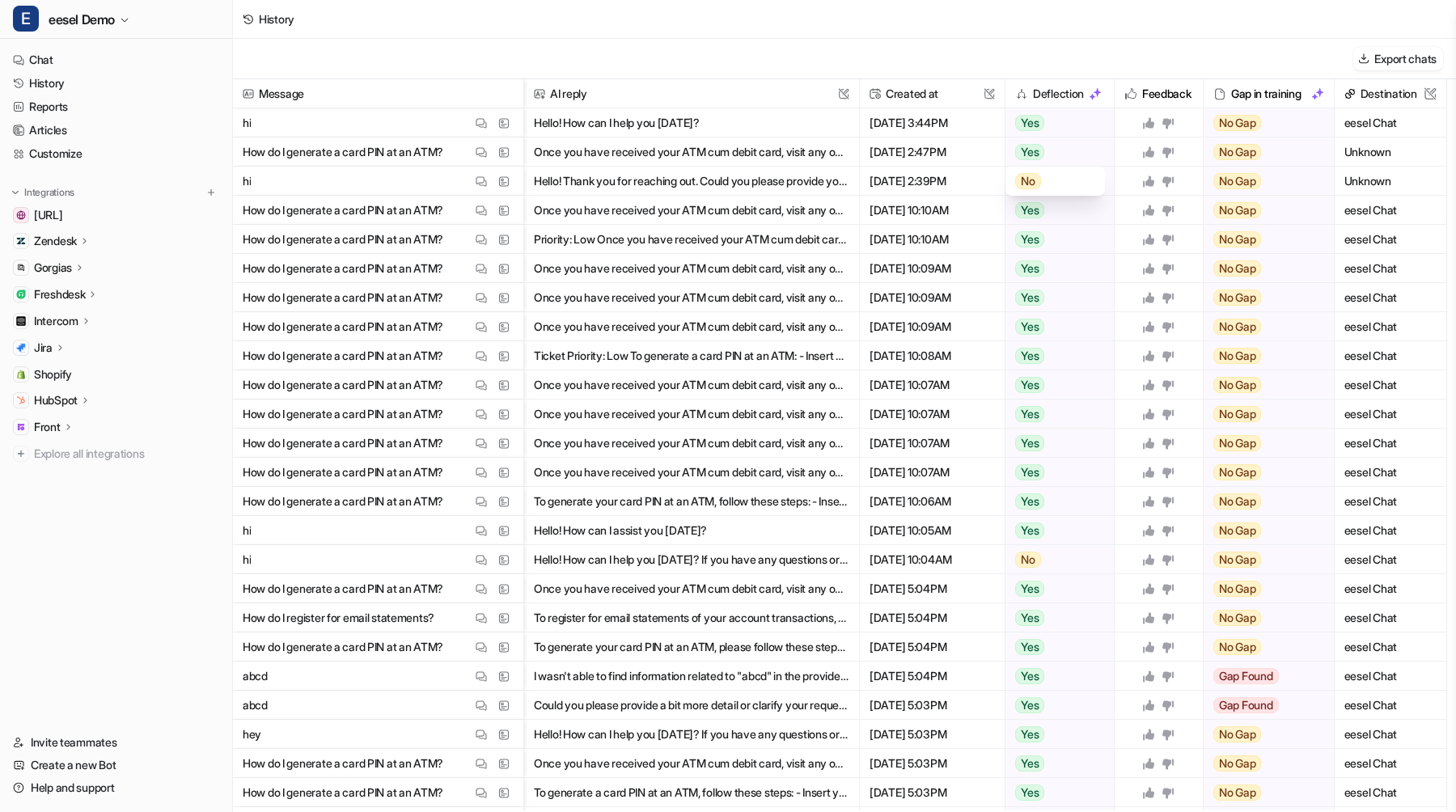
click at [1063, 179] on div "No" at bounding box center [1056, 181] width 80 height 29
click at [1069, 149] on div "Yes" at bounding box center [1055, 152] width 100 height 29
click at [1088, 41] on div "Export chats" at bounding box center [844, 59] width 1223 height 40
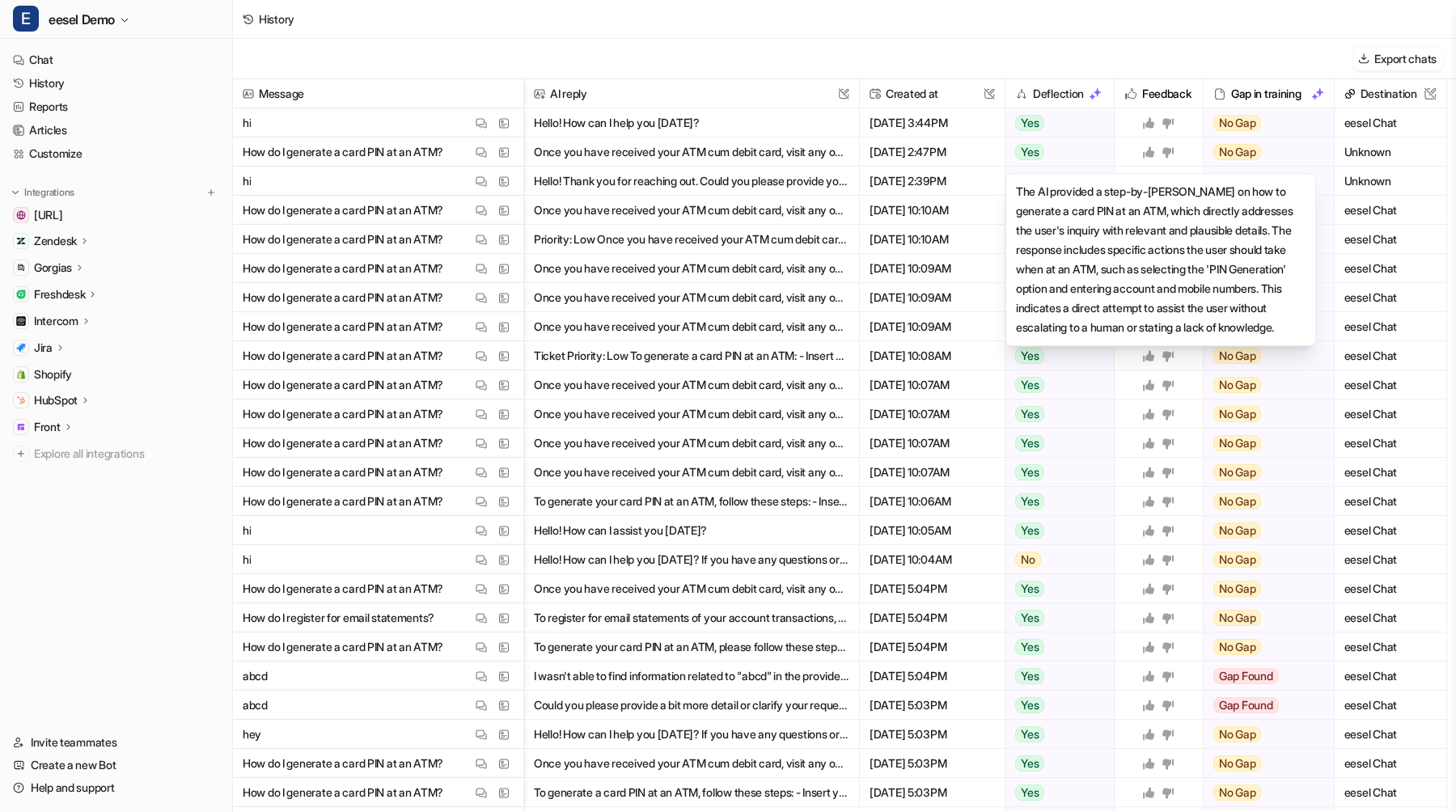
click at [1046, 145] on div "Yes" at bounding box center [1055, 152] width 100 height 29
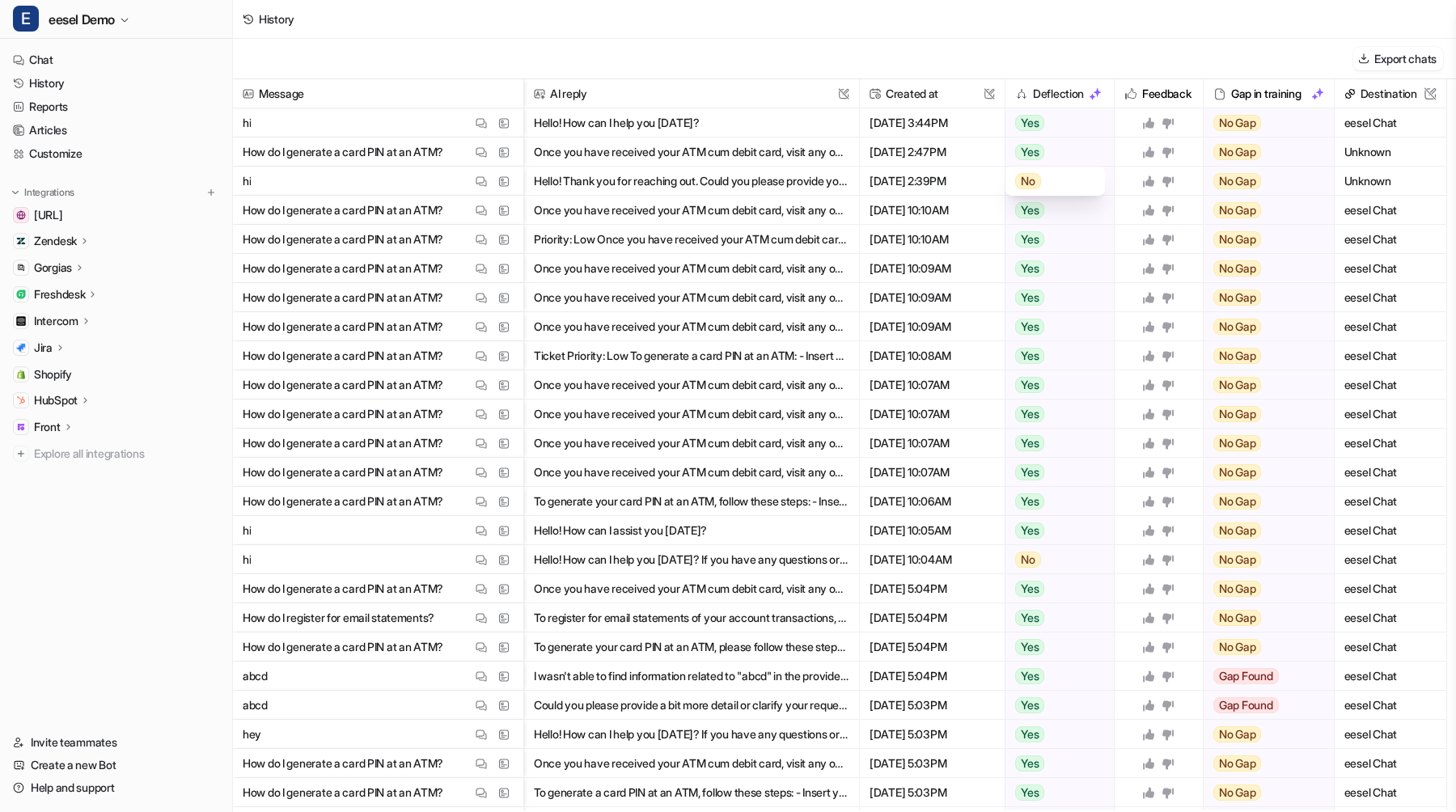
click at [1032, 182] on span "No" at bounding box center [1028, 181] width 26 height 16
click at [1042, 181] on div "No" at bounding box center [1056, 181] width 80 height 29
click at [1058, 178] on div "No" at bounding box center [1056, 181] width 80 height 29
click at [1021, 183] on span "No" at bounding box center [1028, 181] width 26 height 16
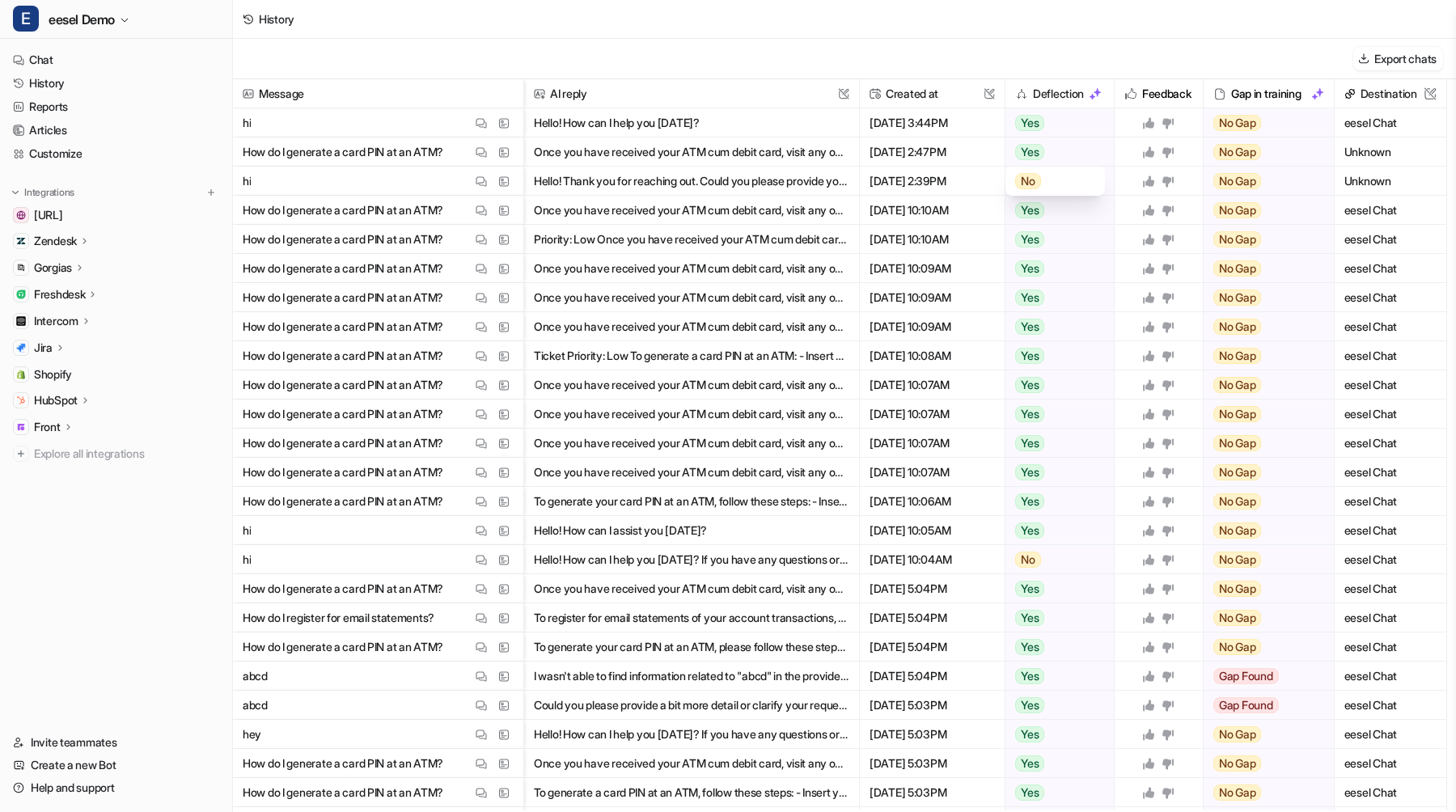
click at [1015, 183] on span "No" at bounding box center [1028, 181] width 26 height 16
click at [1073, 64] on div "Export chats" at bounding box center [844, 59] width 1223 height 40
click at [642, 122] on button "Hello! How can I help you [DATE]?" at bounding box center [691, 123] width 315 height 29
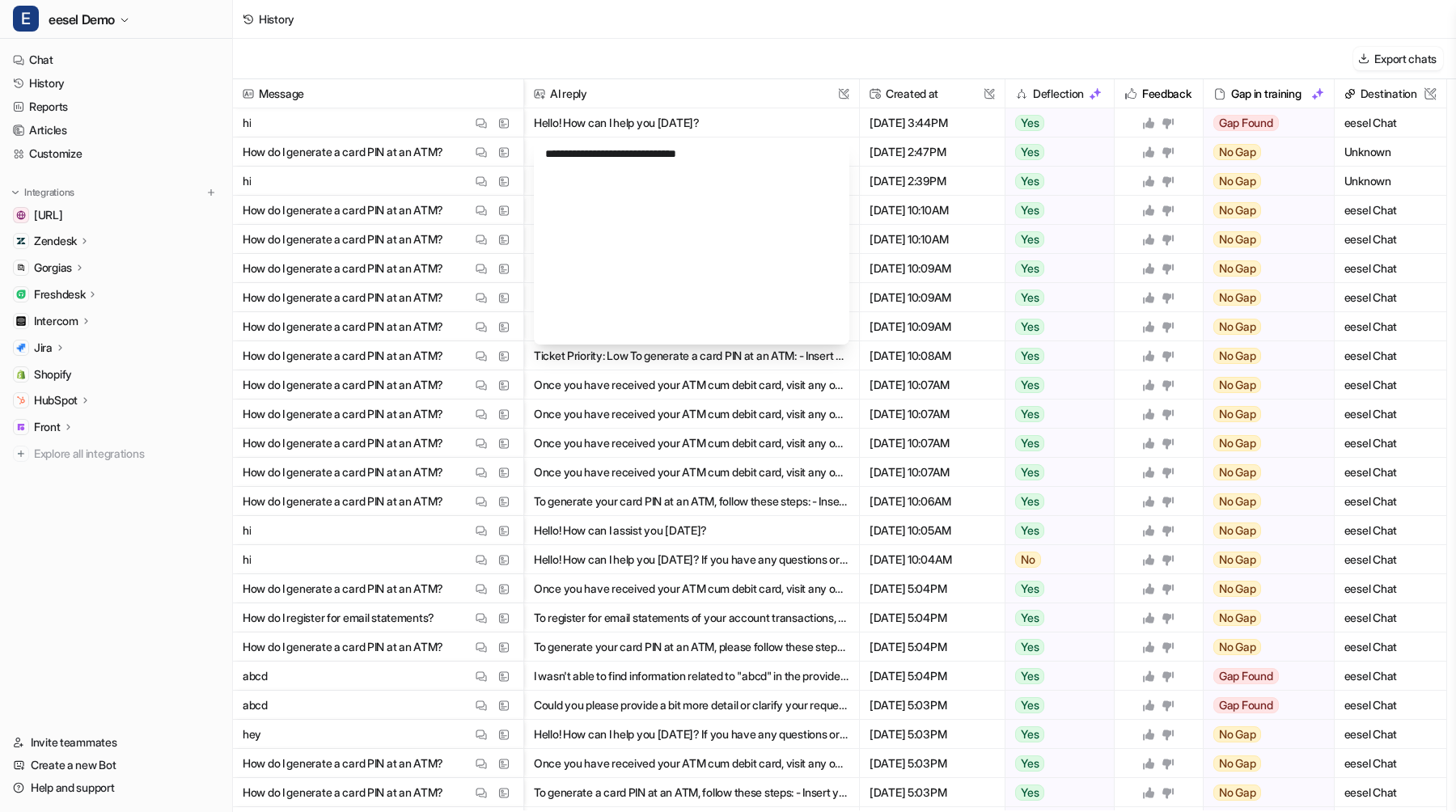
click at [644, 124] on button "Hello! How can I help you [DATE]?" at bounding box center [691, 123] width 315 height 29
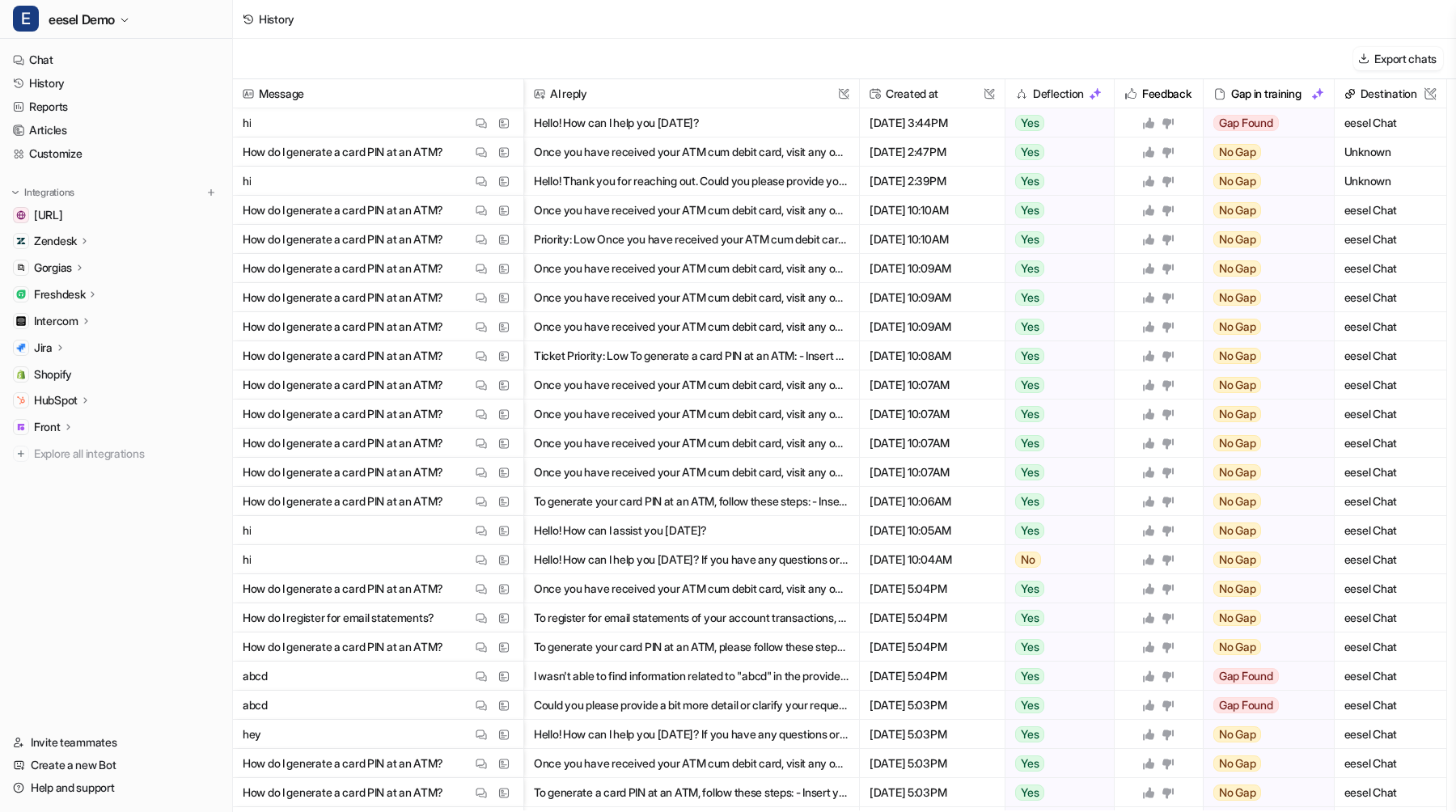
click at [776, 278] on button "Once you have received your ATM cum debit card, visit any one of the nearest AT…" at bounding box center [691, 268] width 315 height 29
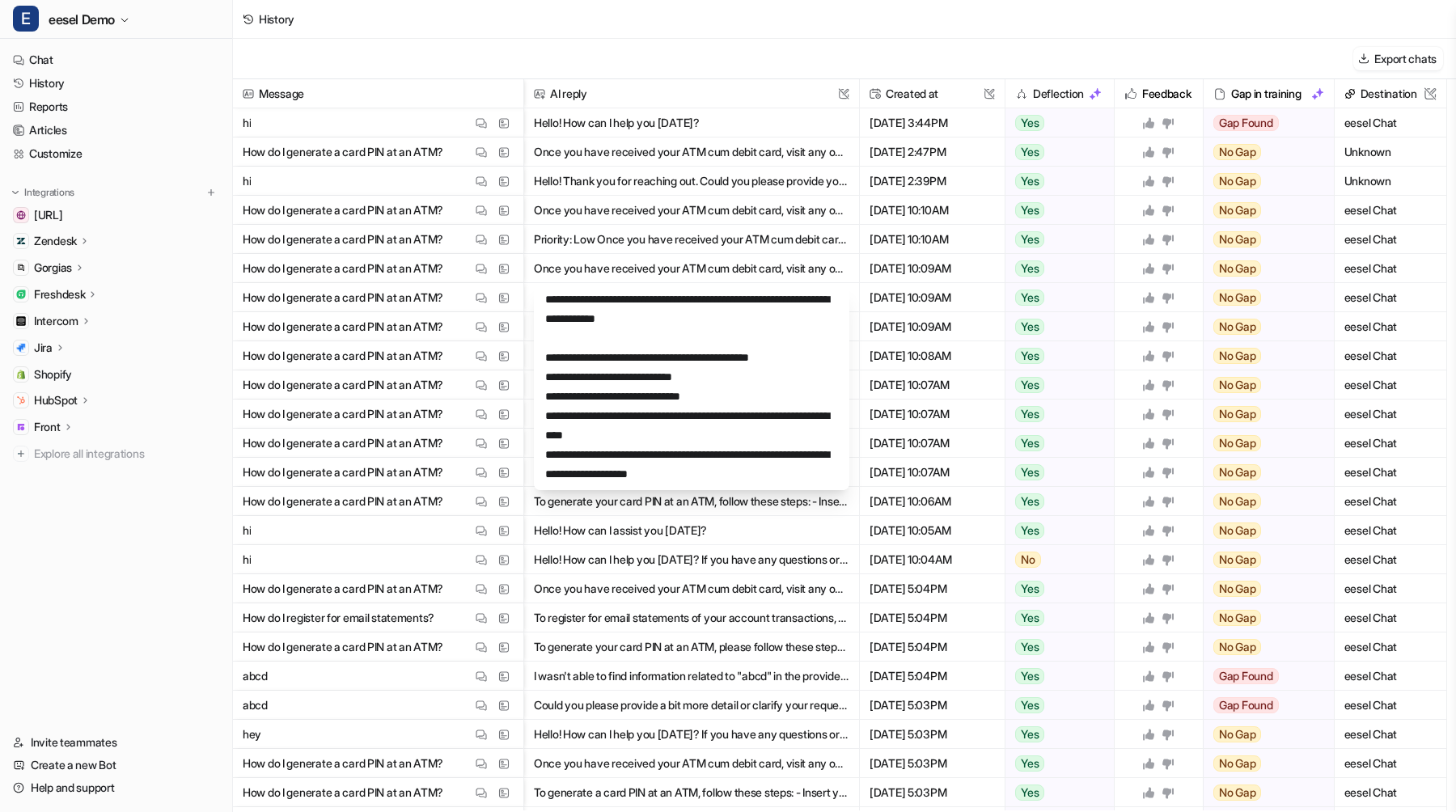
click at [776, 278] on button "Once you have received your ATM cum debit card, visit any one of the nearest AT…" at bounding box center [691, 268] width 315 height 29
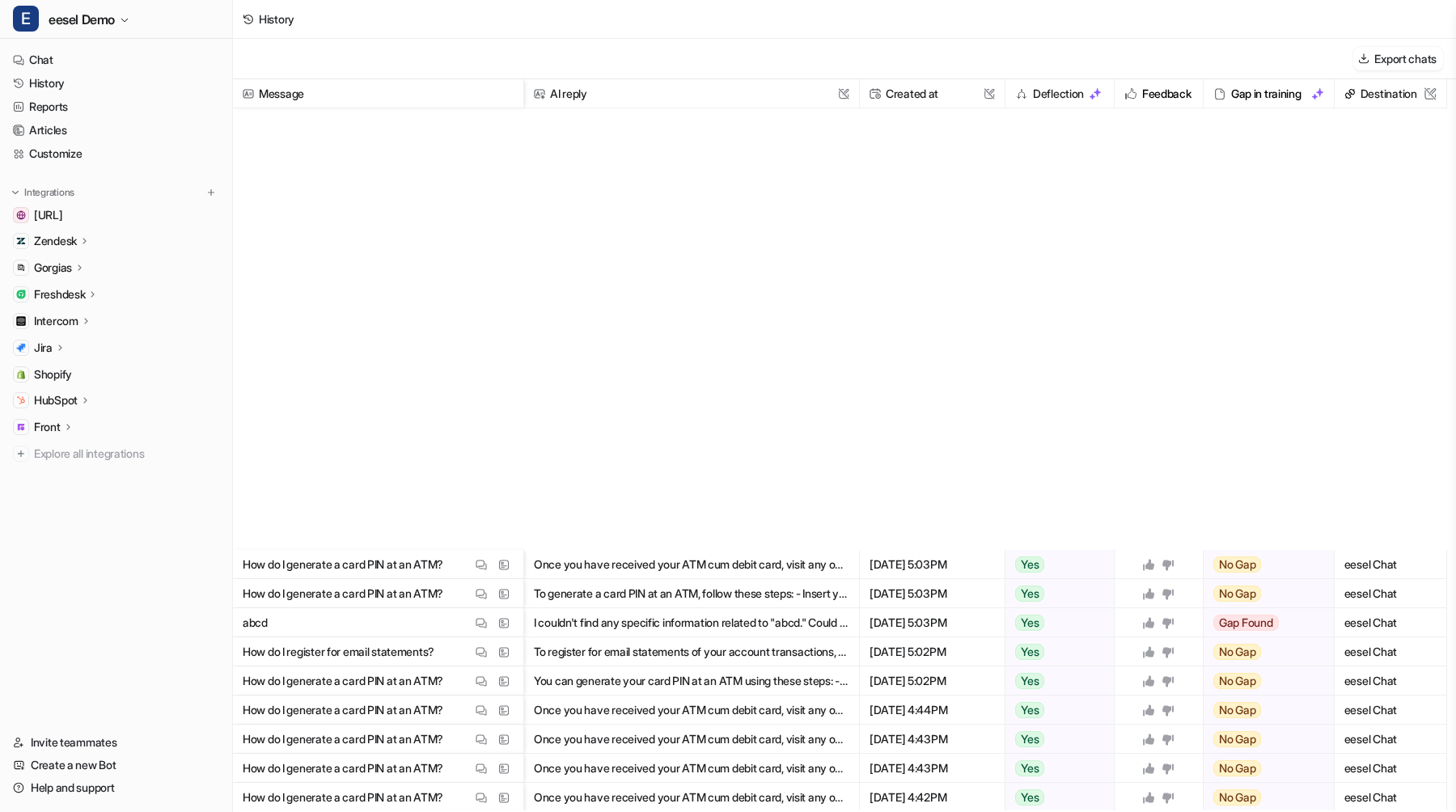
scroll to position [1073, 0]
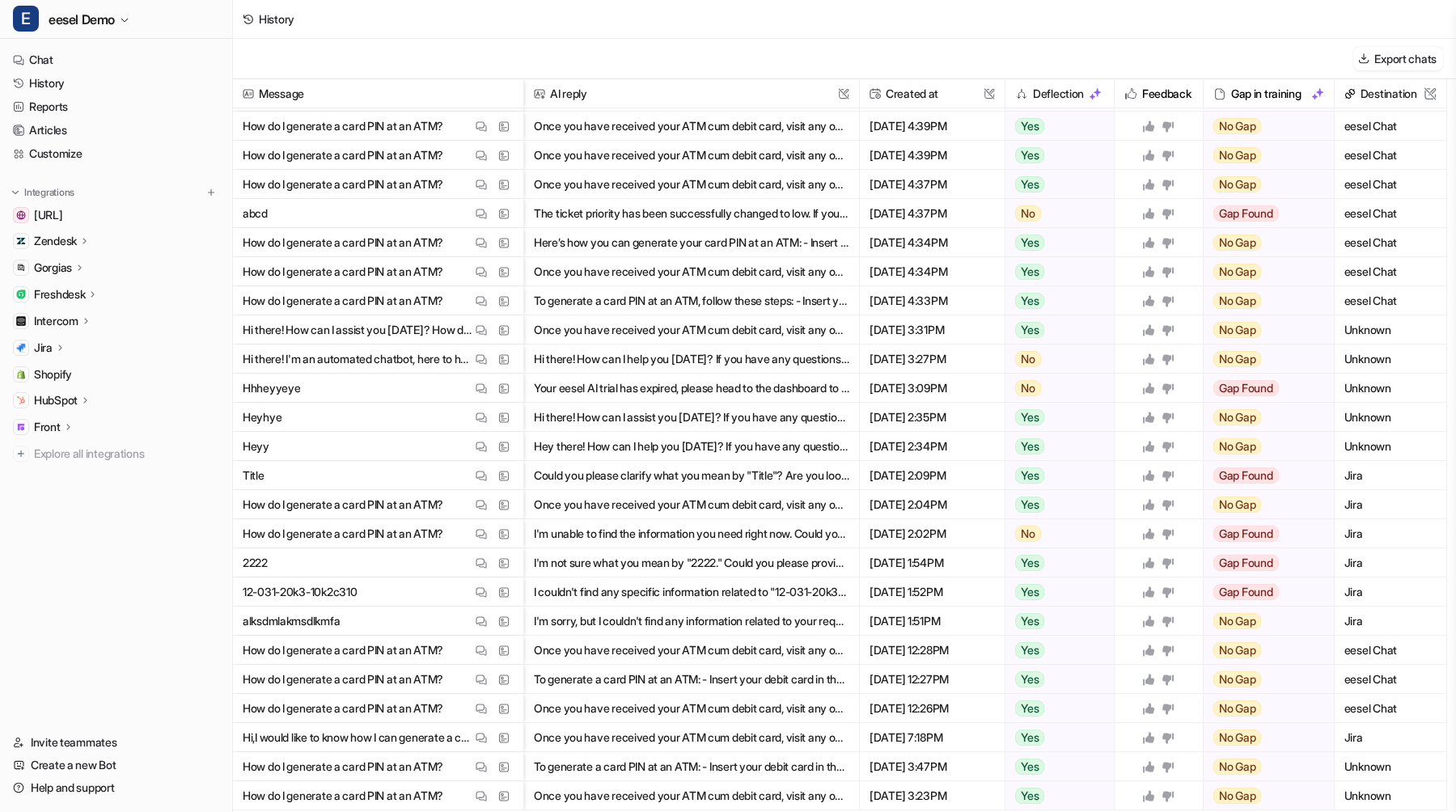
click at [746, 508] on button "Once you have received your ATM cum debit card, visit any one of the nearest AT…" at bounding box center [691, 505] width 315 height 29
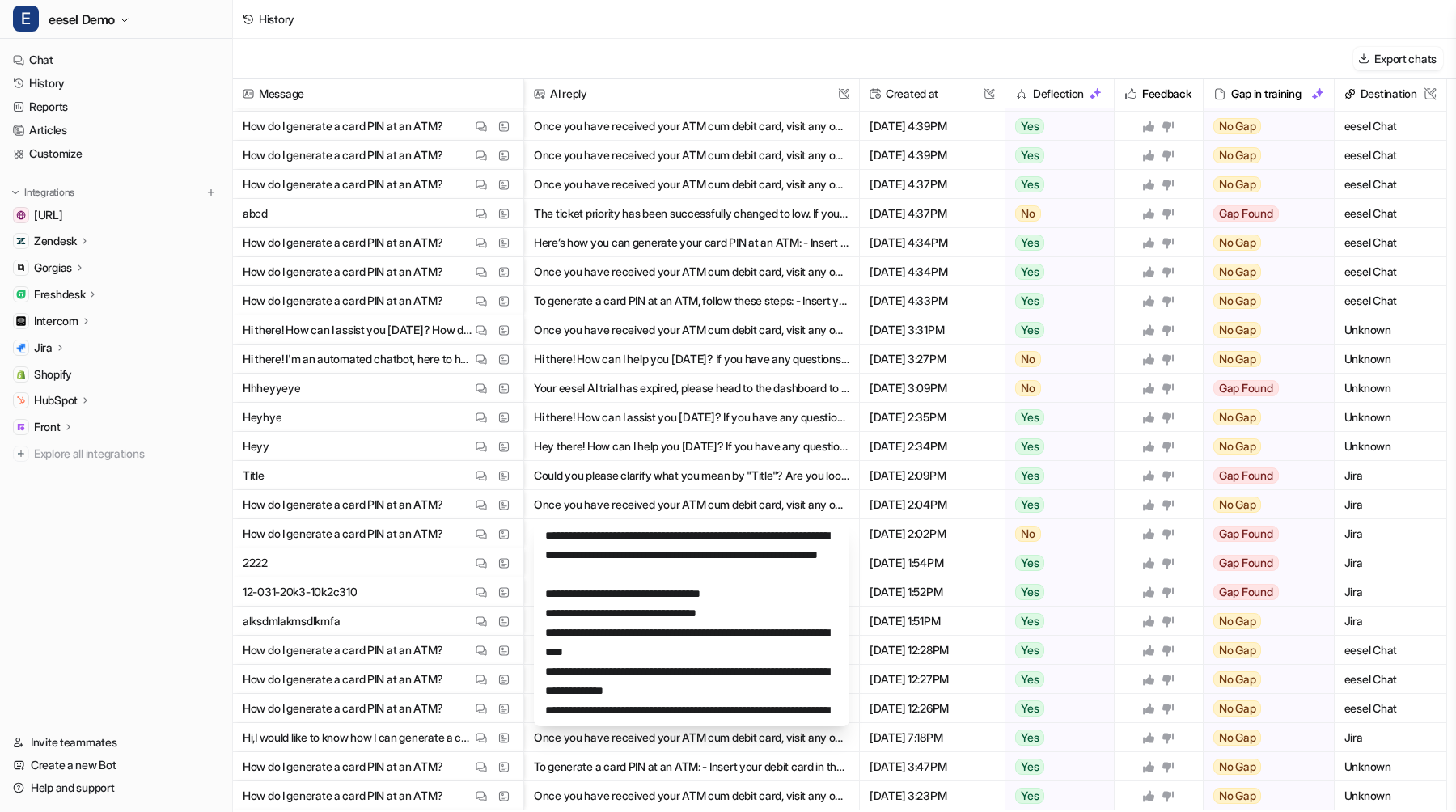
click at [745, 508] on button "Once you have received your ATM cum debit card, visit any one of the nearest AT…" at bounding box center [691, 505] width 315 height 29
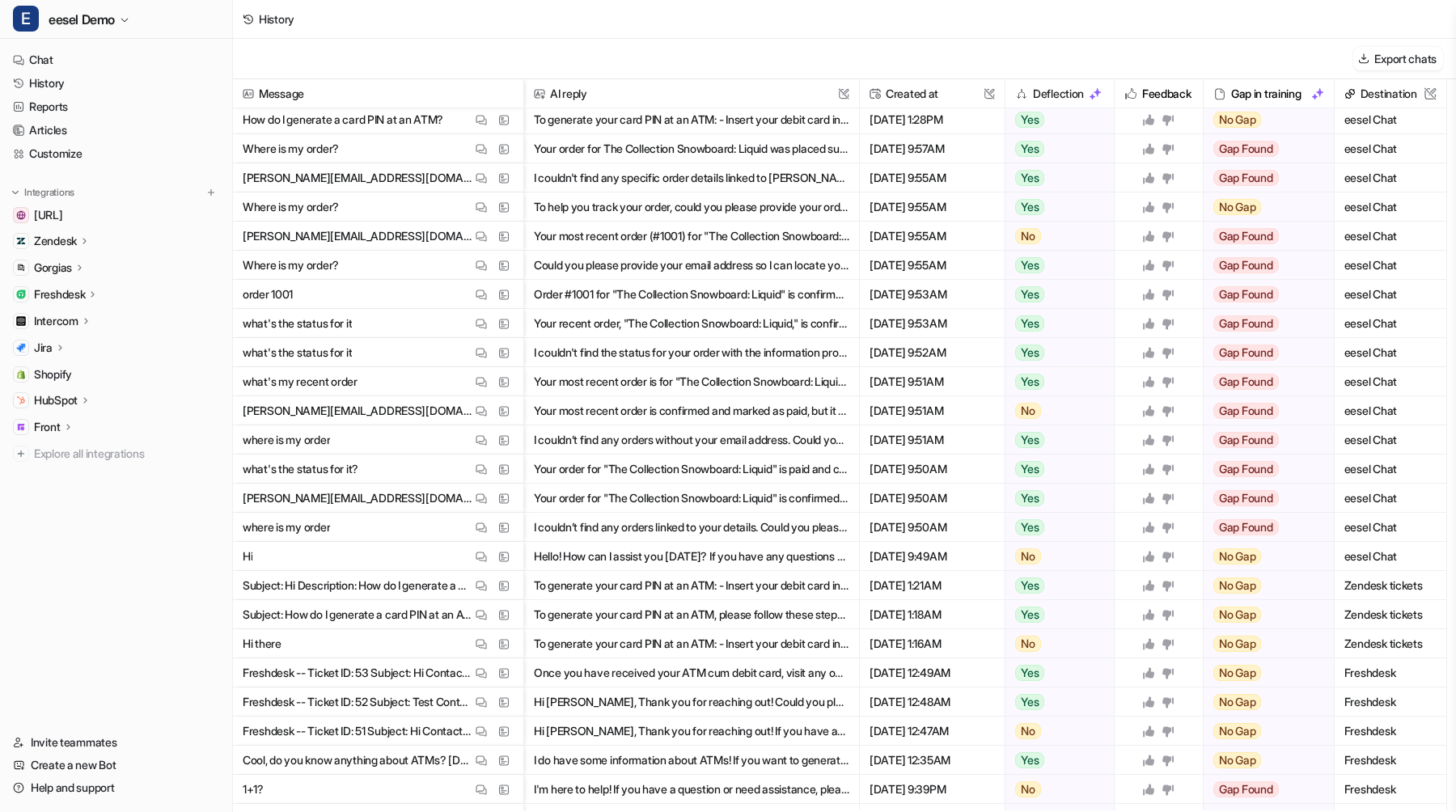
scroll to position [2383, 0]
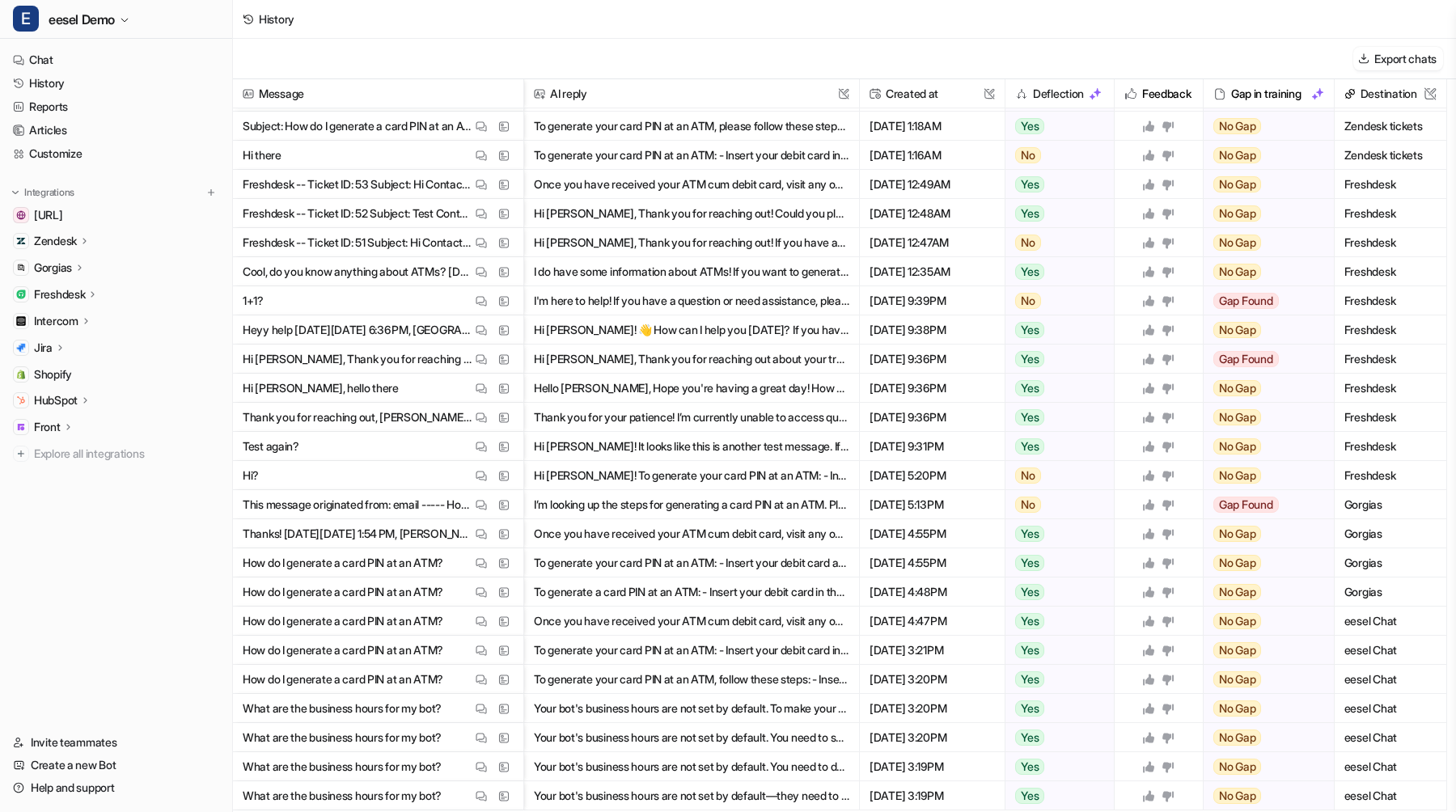
click at [740, 588] on button "To generate a card PIN at an ATM: - Insert your debit card in the ATM. - Select…" at bounding box center [691, 592] width 315 height 29
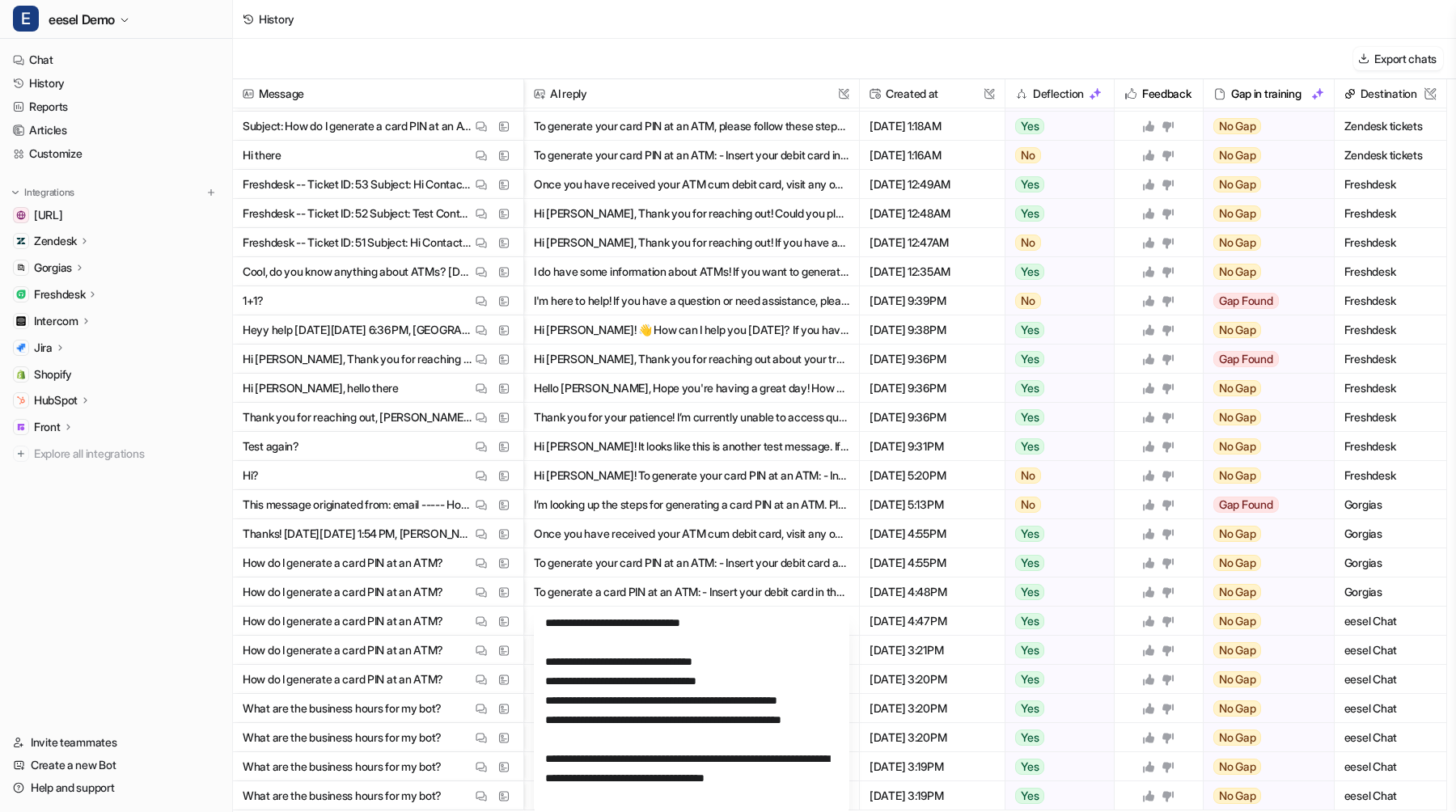
click at [735, 532] on button "Once you have received your ATM cum debit card, visit any one of the nearest AT…" at bounding box center [691, 533] width 315 height 29
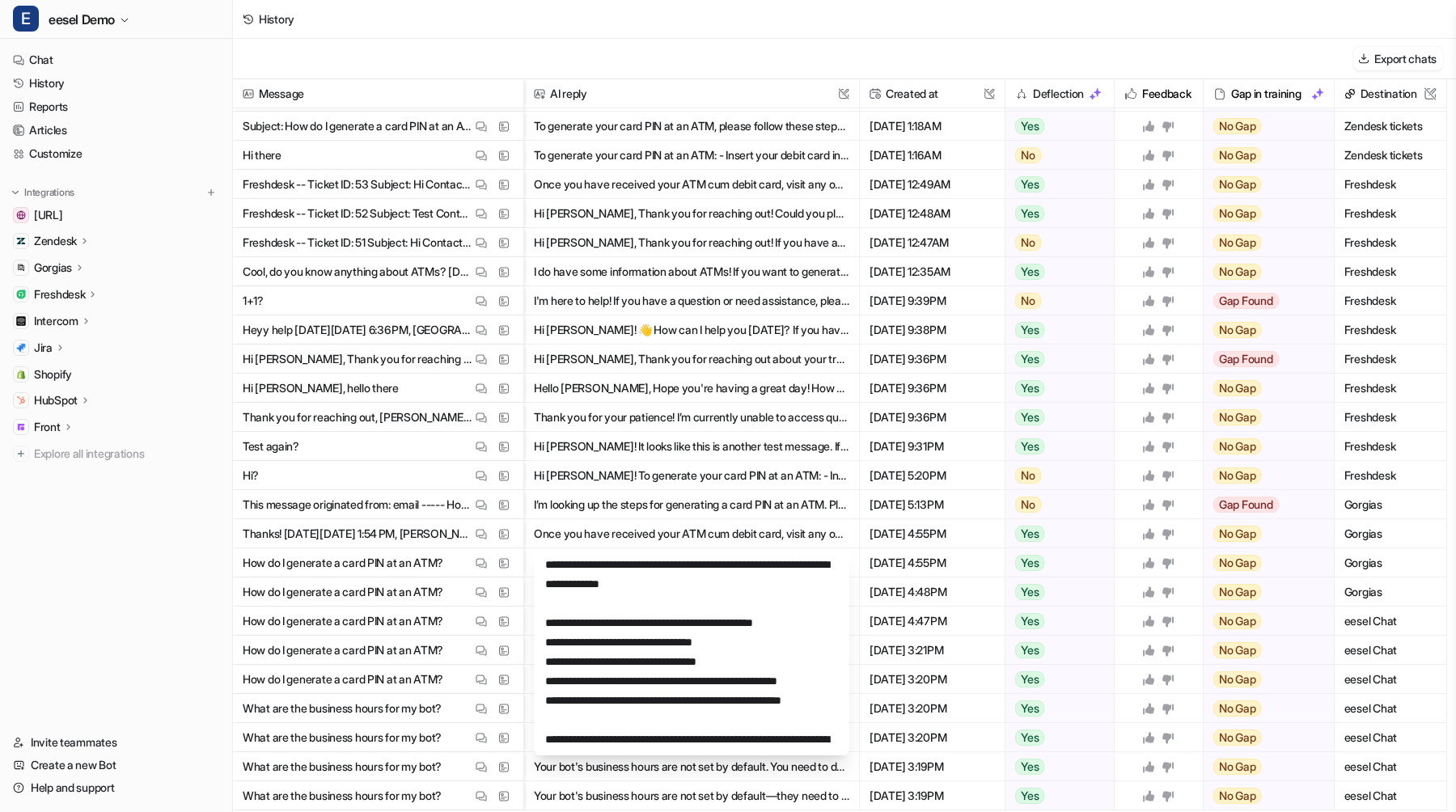
click at [735, 532] on button "Once you have received your ATM cum debit card, visit any one of the nearest AT…" at bounding box center [691, 533] width 315 height 29
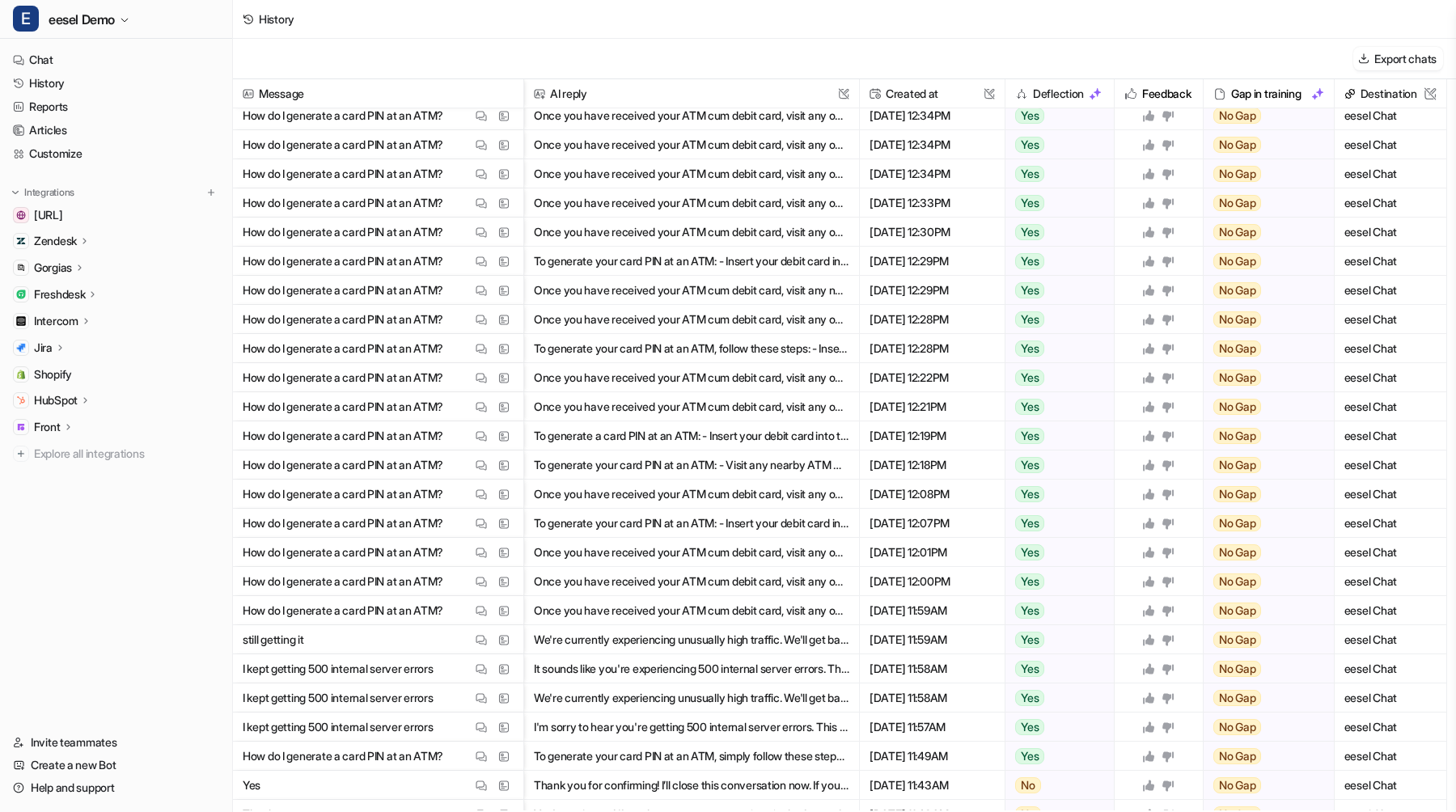
scroll to position [2882, 0]
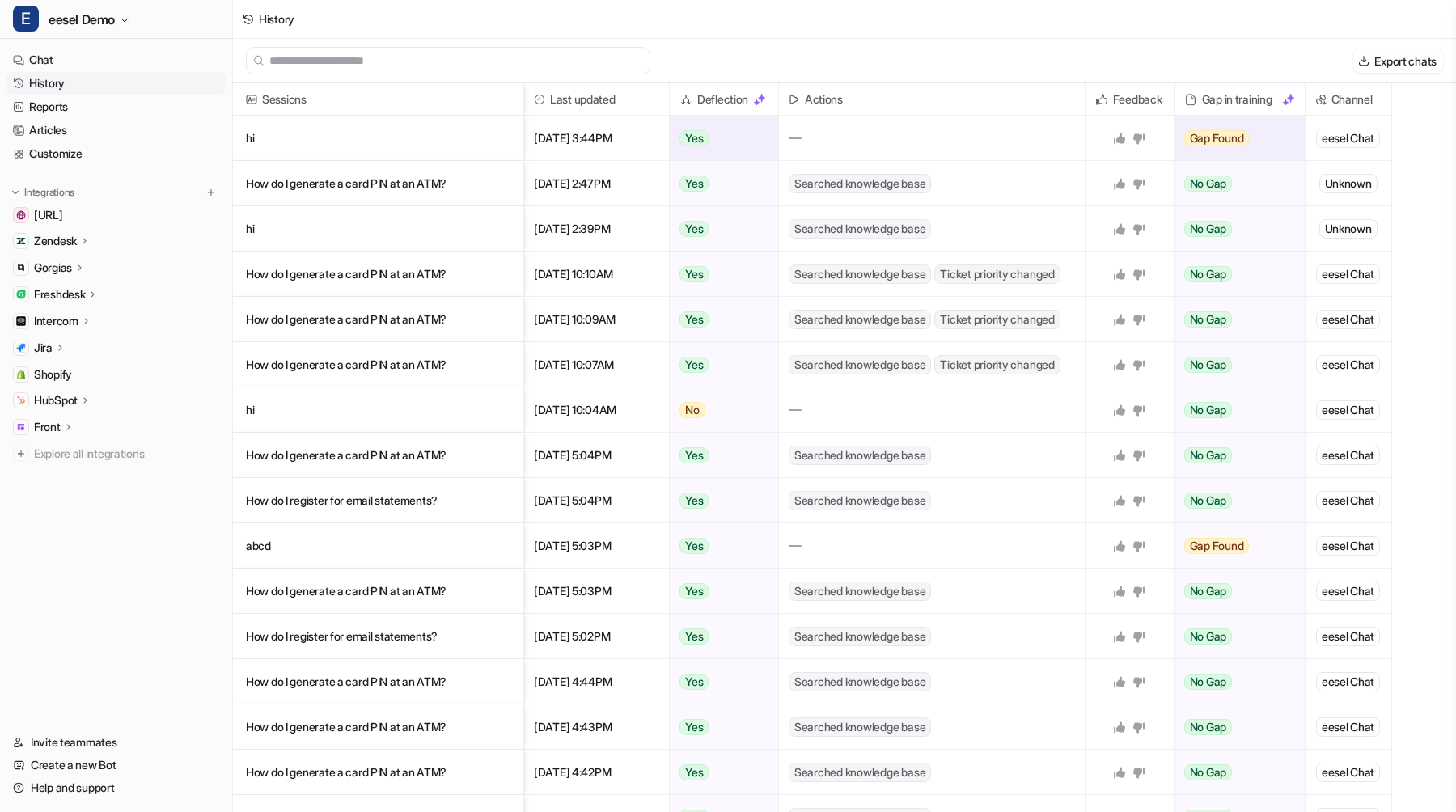
click at [460, 133] on p "hi" at bounding box center [378, 138] width 264 height 45
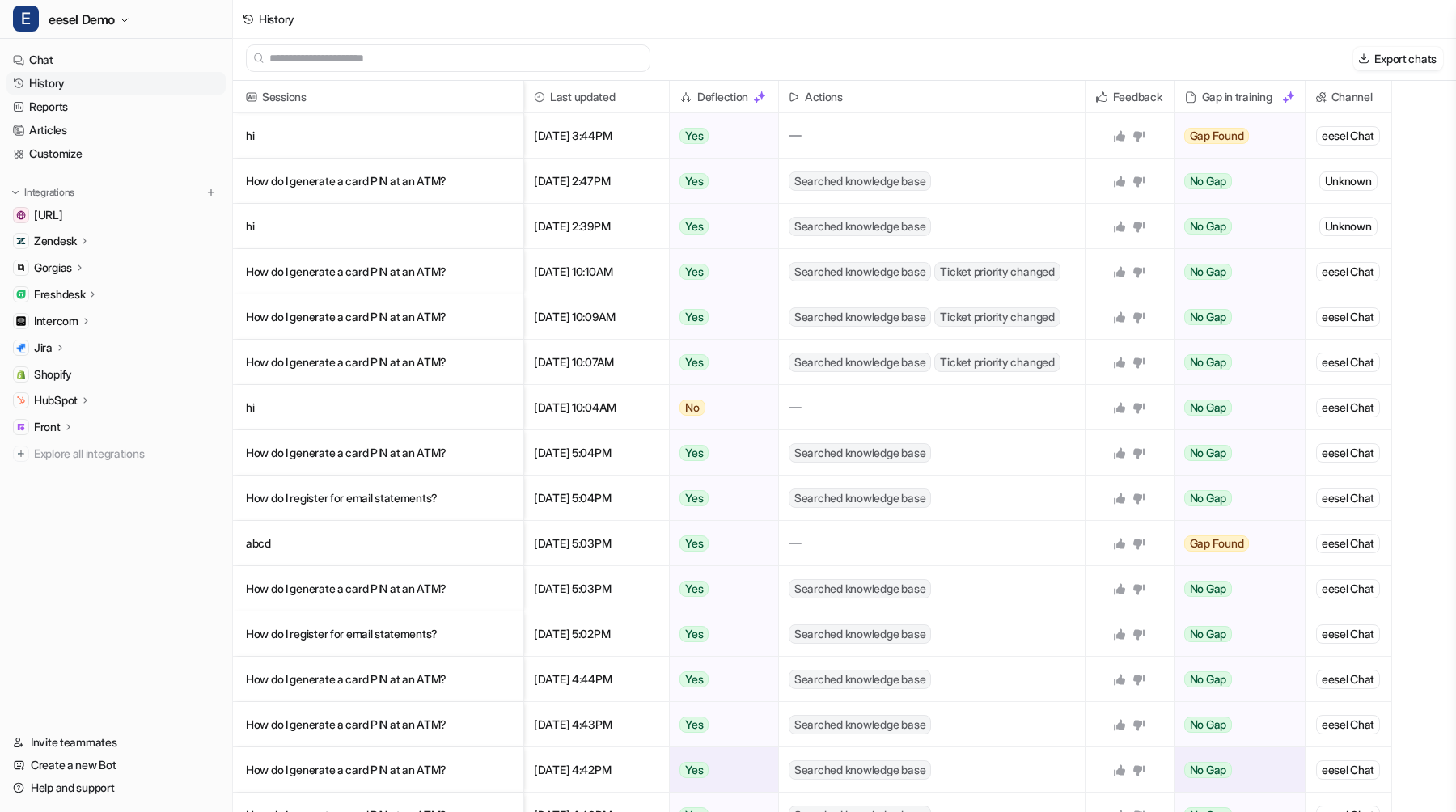
click at [316, 772] on p "How do I generate a card PIN at an ATM?" at bounding box center [378, 769] width 264 height 45
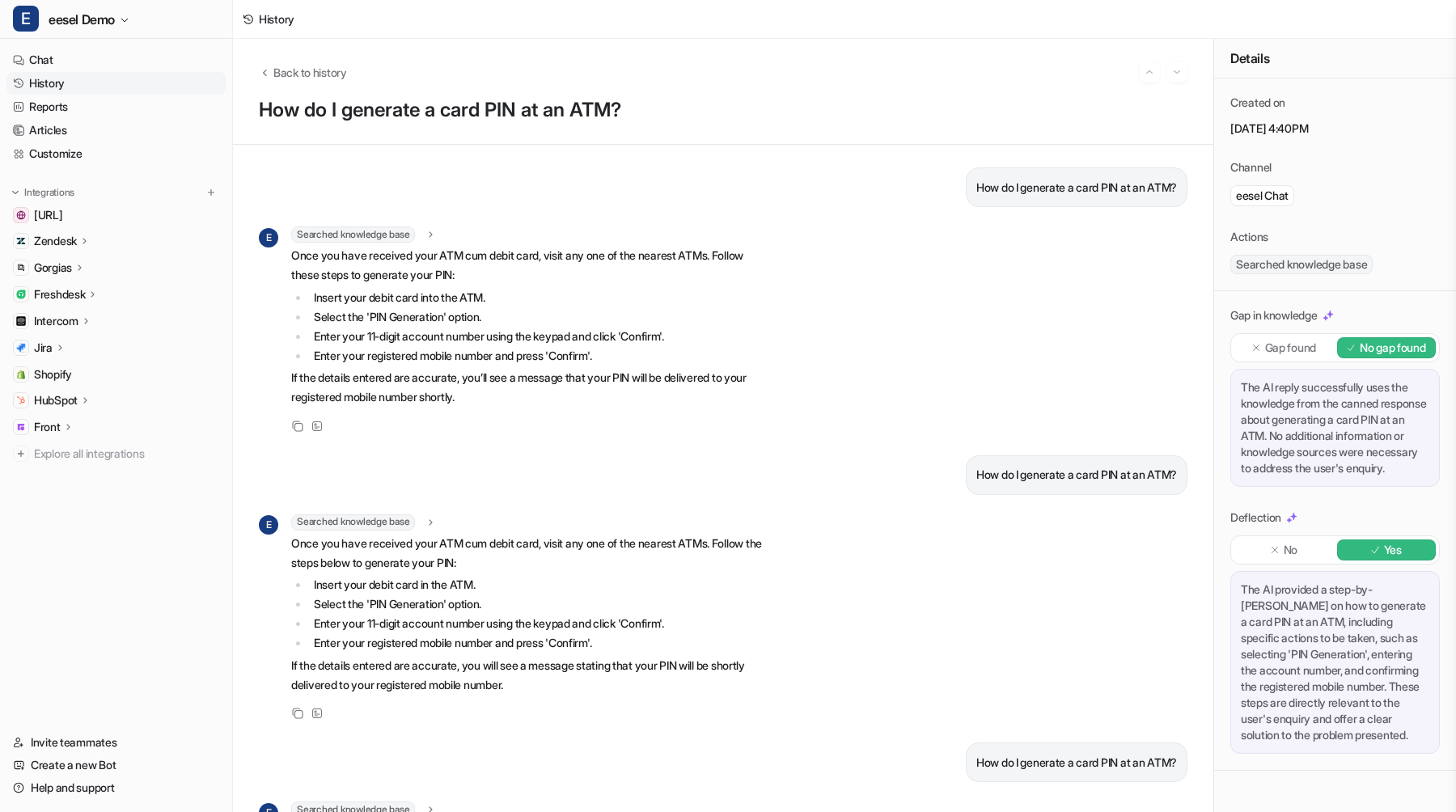
scroll to position [3, 0]
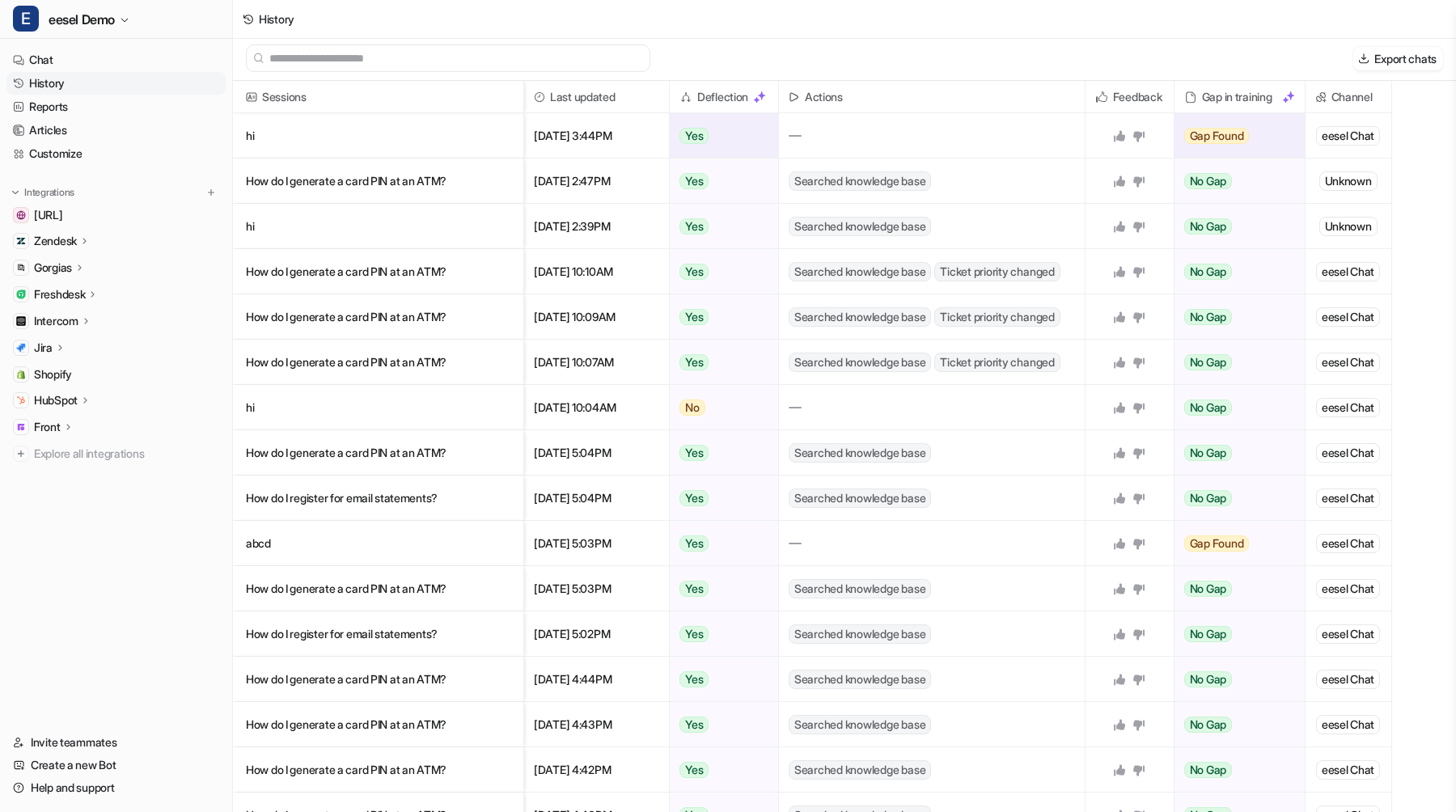
click at [325, 149] on p "hi" at bounding box center [378, 135] width 264 height 45
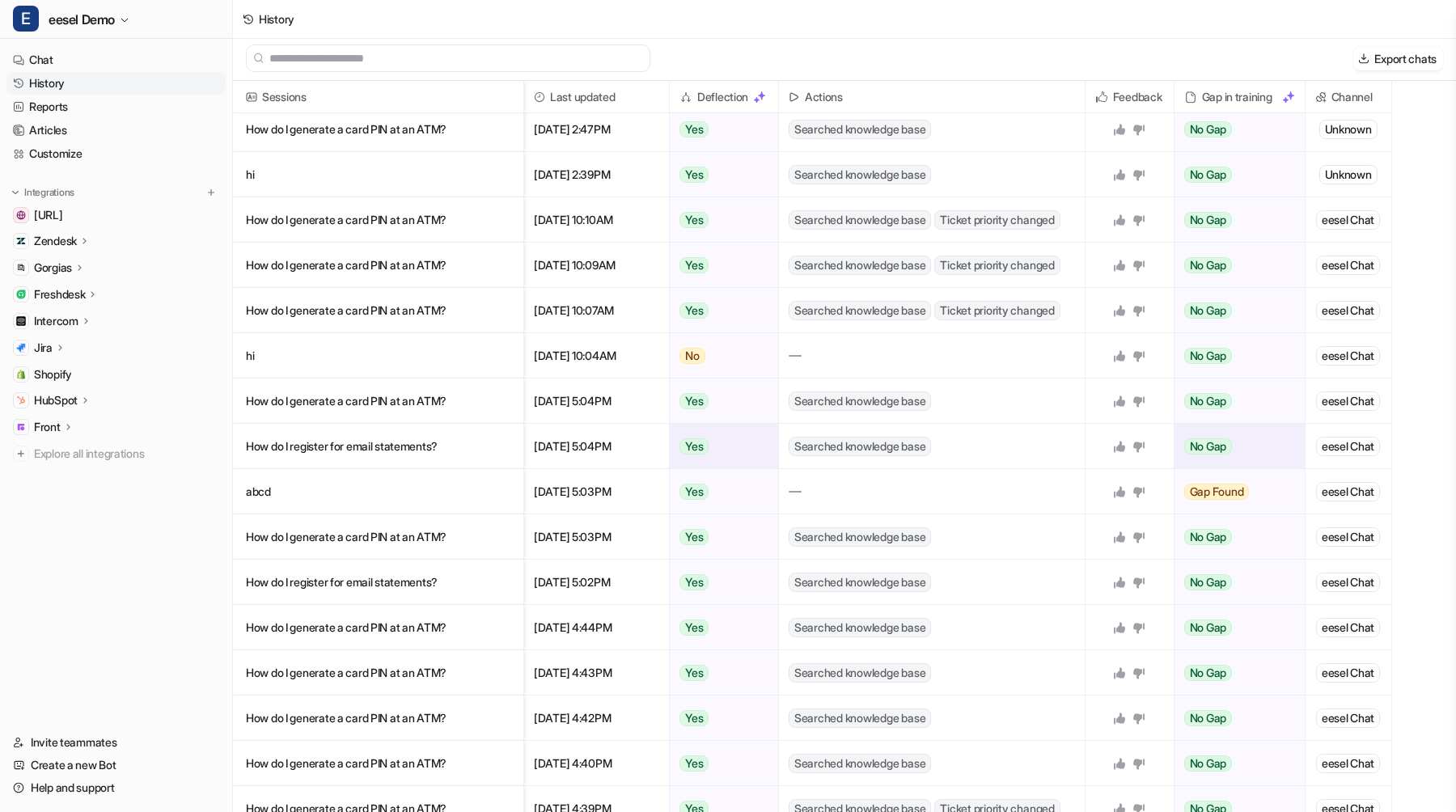
scroll to position [56, 0]
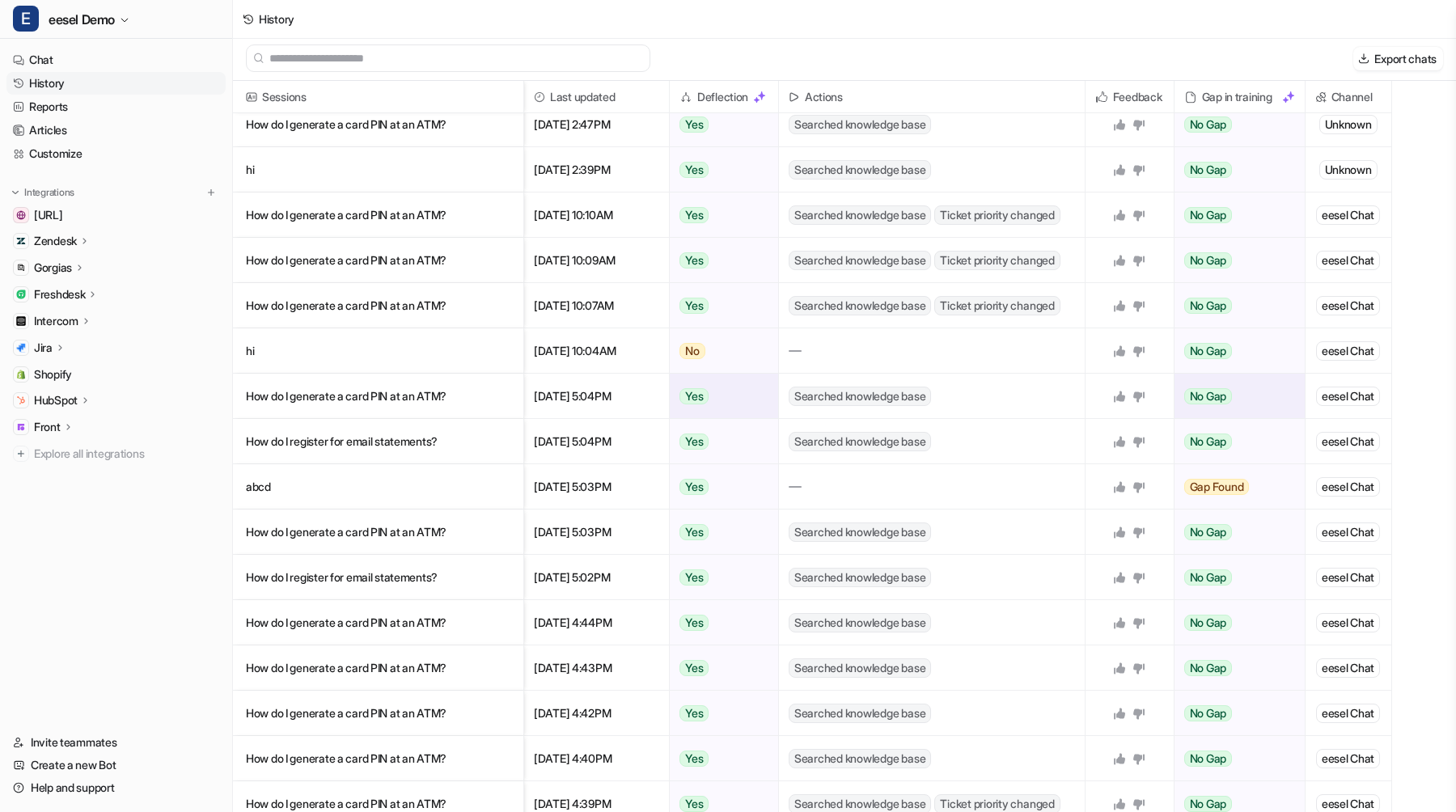
click at [383, 393] on p "How do I generate a card PIN at an ATM?" at bounding box center [378, 395] width 264 height 45
